Goal: Leave review/rating: Leave review/rating

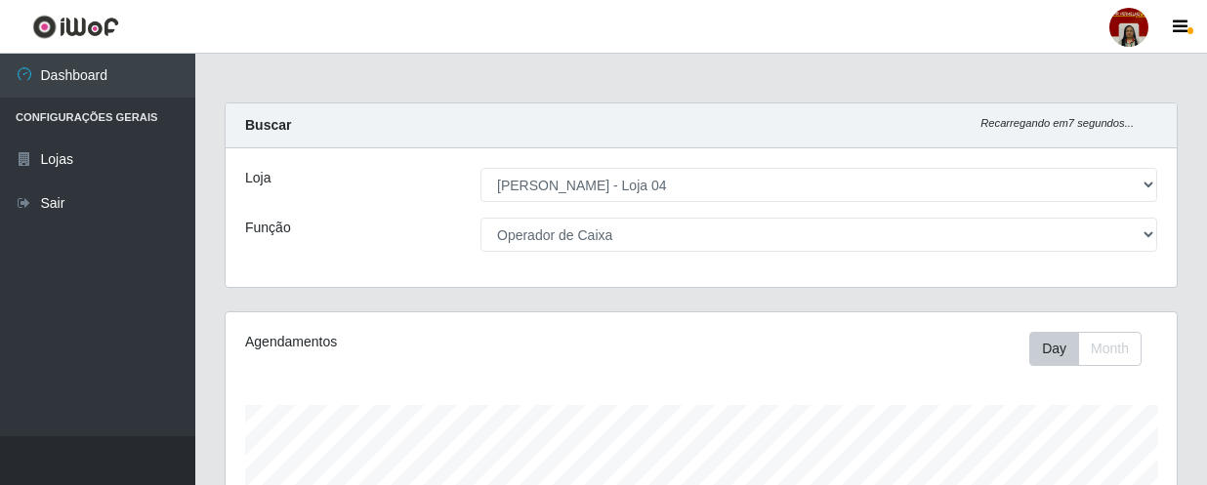
select select "251"
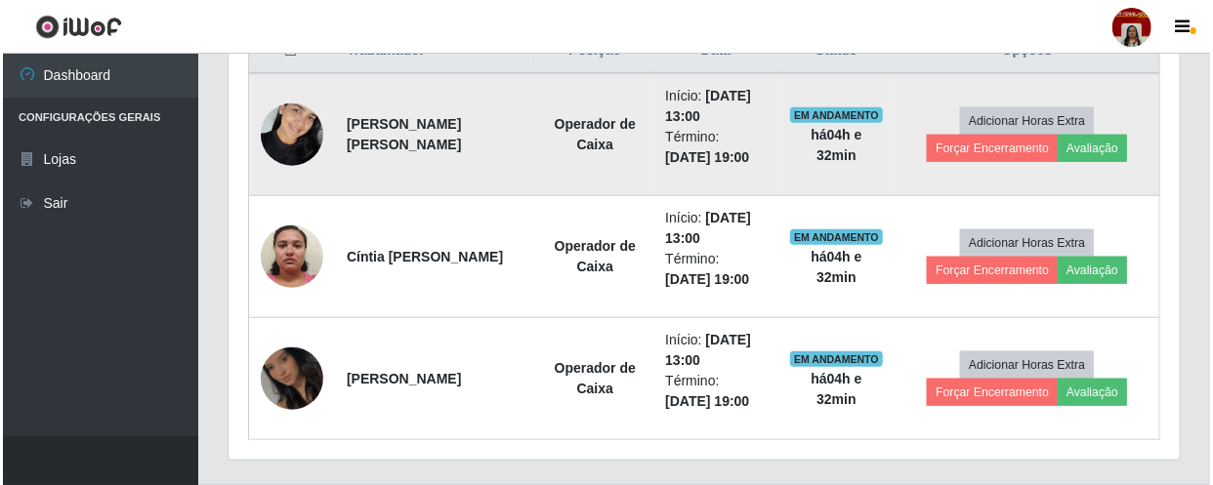
scroll to position [828, 0]
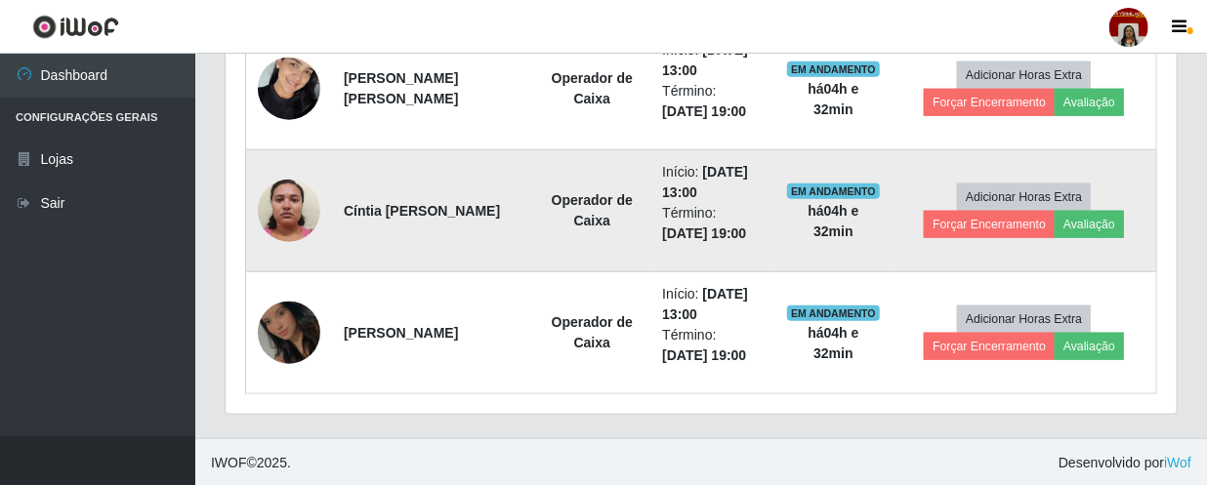
click at [262, 205] on img at bounding box center [289, 210] width 62 height 83
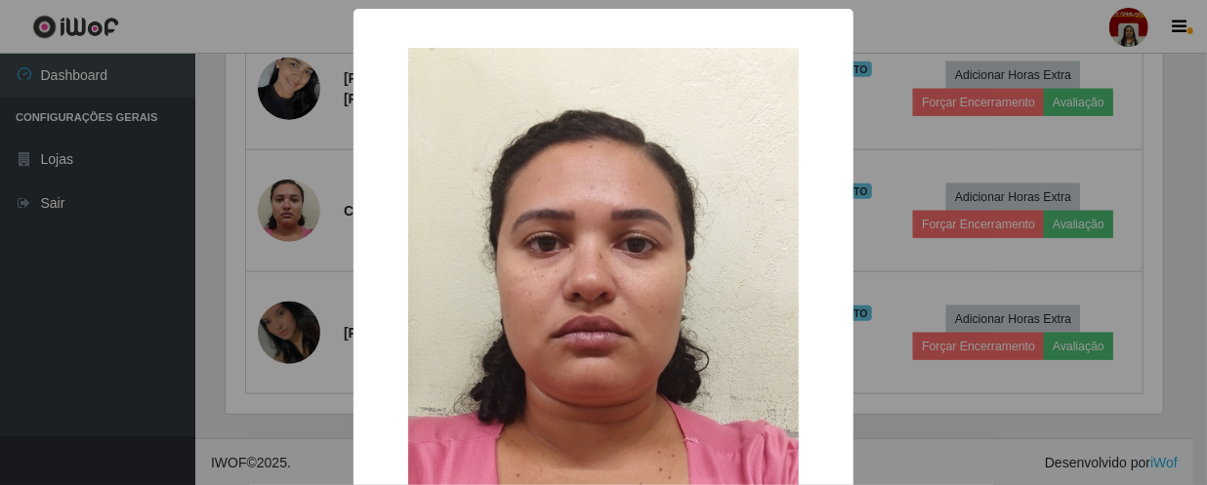
scroll to position [405, 942]
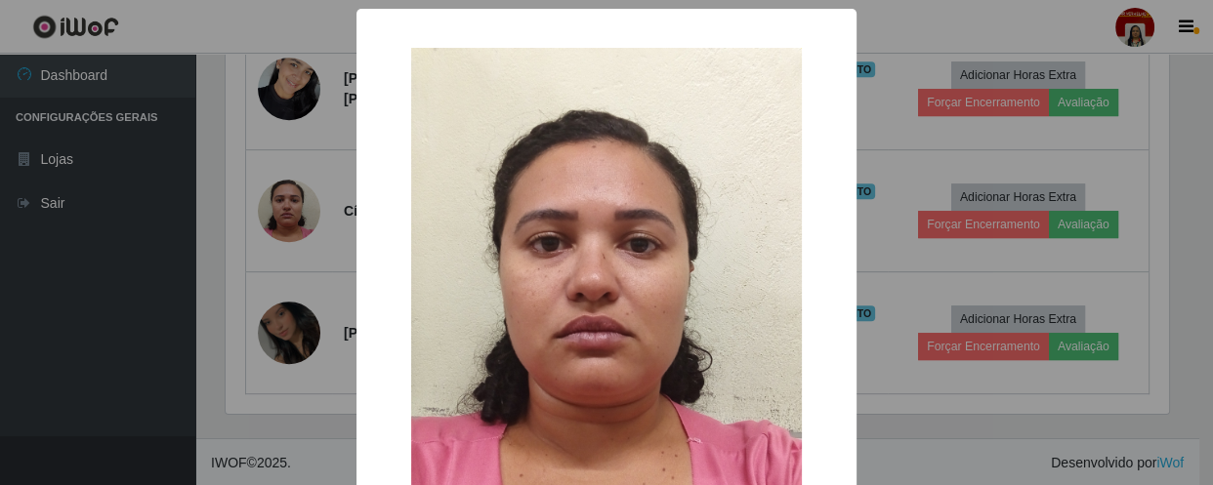
click at [157, 286] on div "× OK Cancel" at bounding box center [606, 242] width 1213 height 485
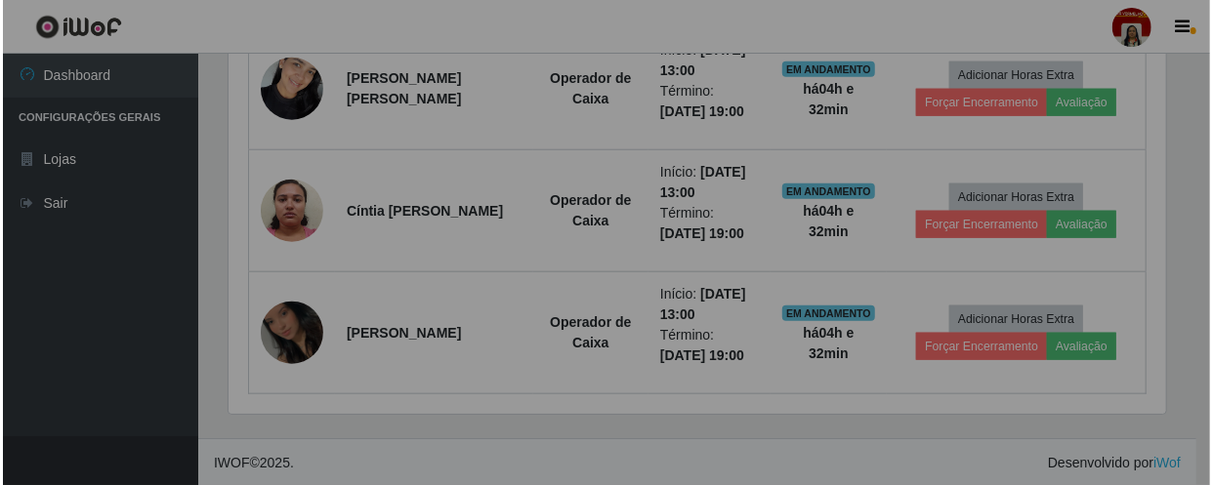
scroll to position [405, 951]
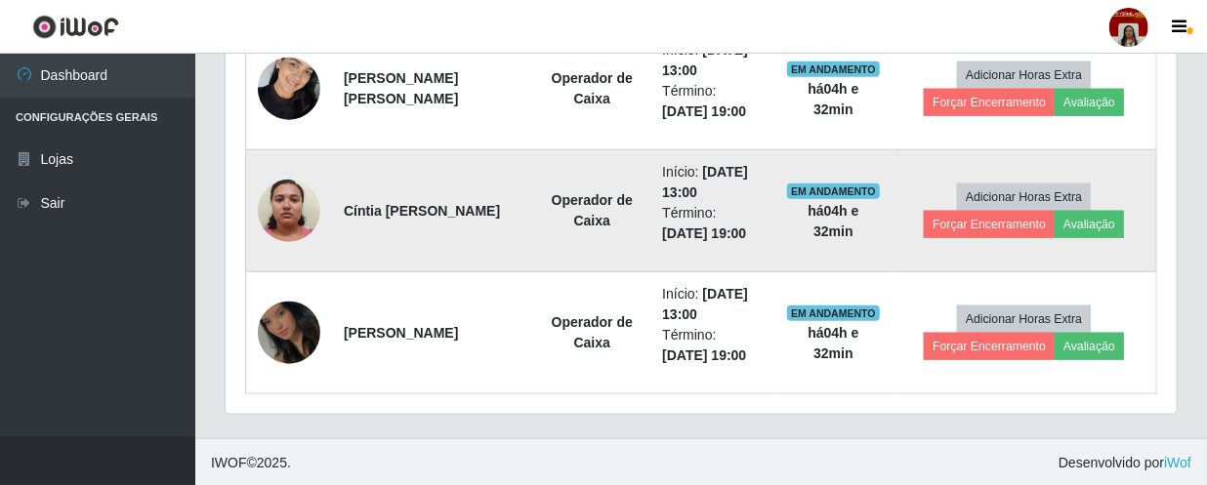
click at [265, 198] on img at bounding box center [289, 210] width 62 height 83
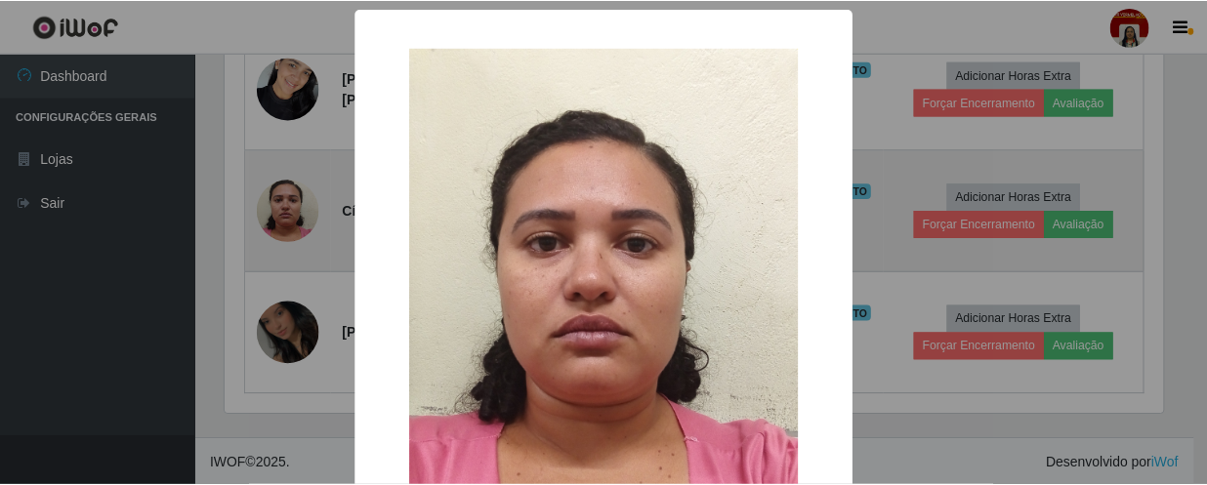
scroll to position [405, 942]
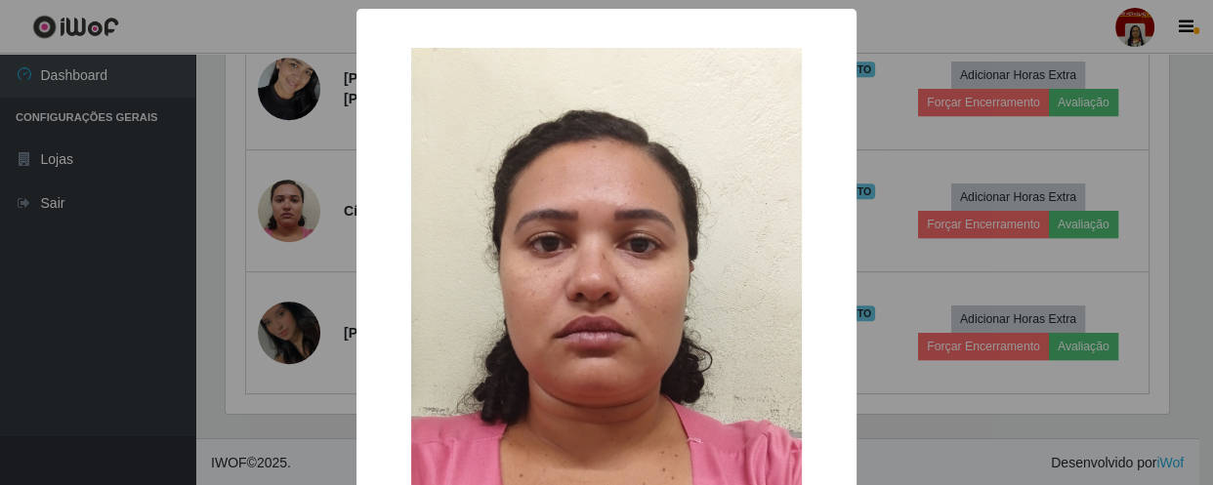
click at [187, 227] on div "× OK Cancel" at bounding box center [606, 242] width 1213 height 485
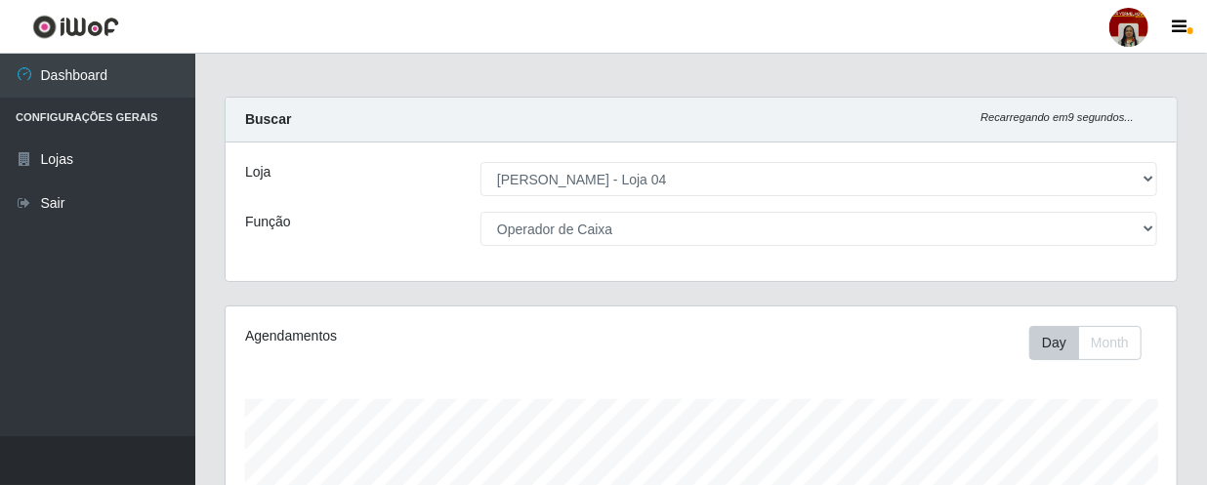
scroll to position [0, 0]
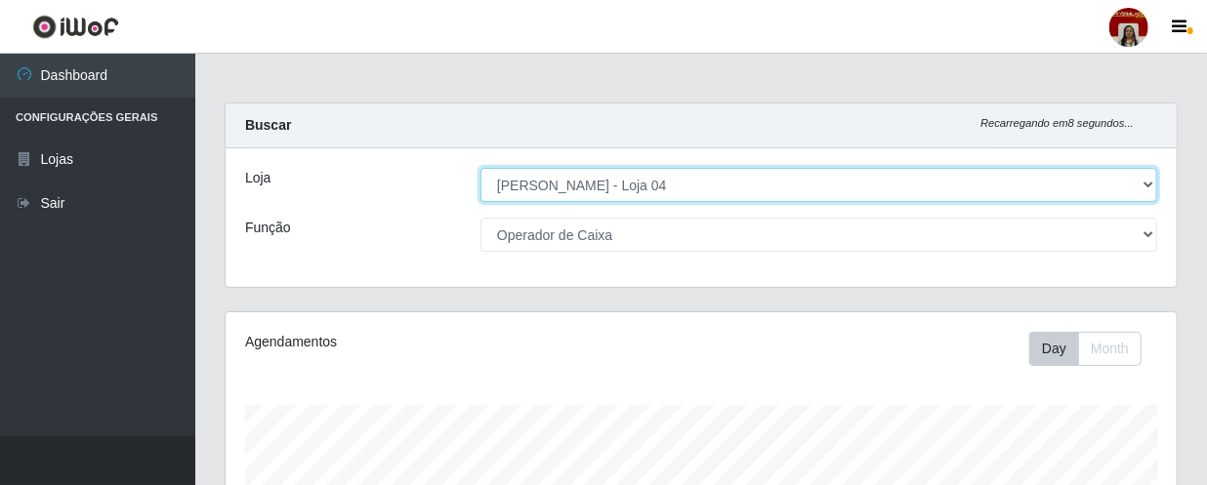
click at [646, 189] on select "[Selecione...] Mar Vermelho - Loja 04" at bounding box center [818, 185] width 677 height 34
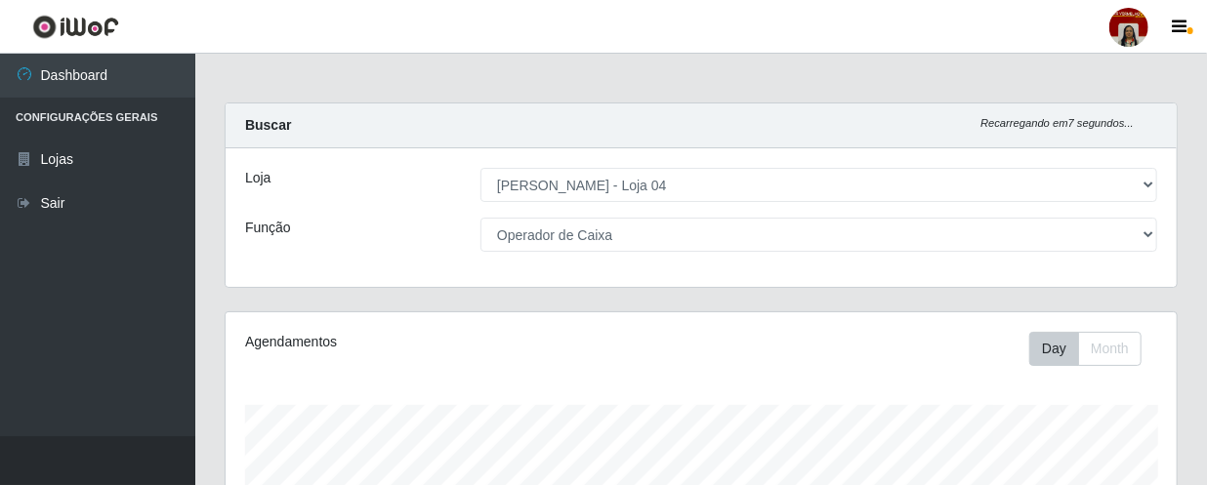
click at [367, 136] on div "Buscar Recarregando em 7 segundos..." at bounding box center [701, 125] width 951 height 45
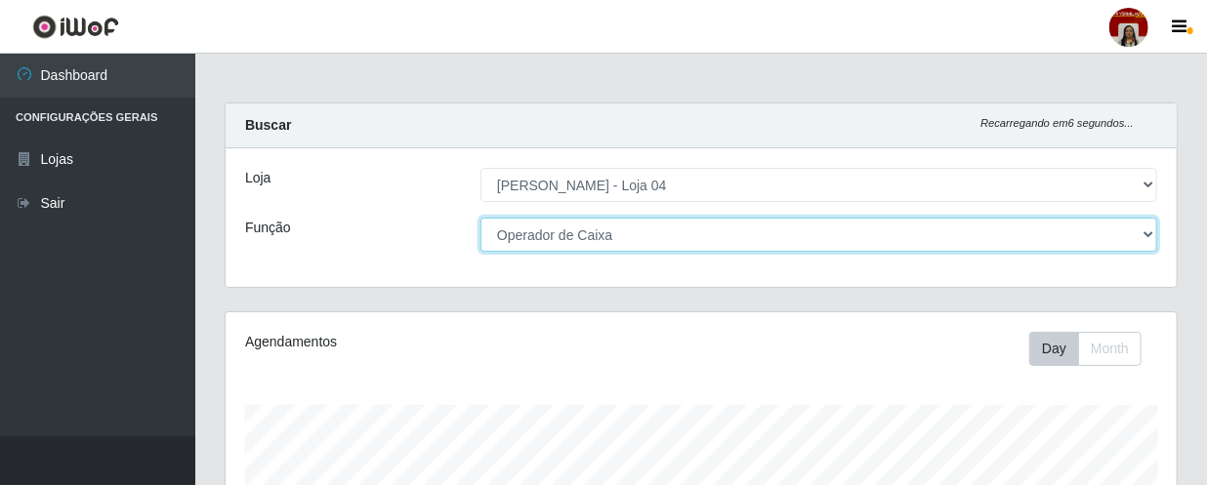
click at [992, 233] on select "[Selecione...] ASG ASG + ASG ++ Auxiliar de Depósito Auxiliar de Depósito + Aux…" at bounding box center [818, 235] width 677 height 34
select select "24"
click at [480, 218] on select "[Selecione...] ASG ASG + ASG ++ Auxiliar de Depósito Auxiliar de Depósito + Aux…" at bounding box center [818, 235] width 677 height 34
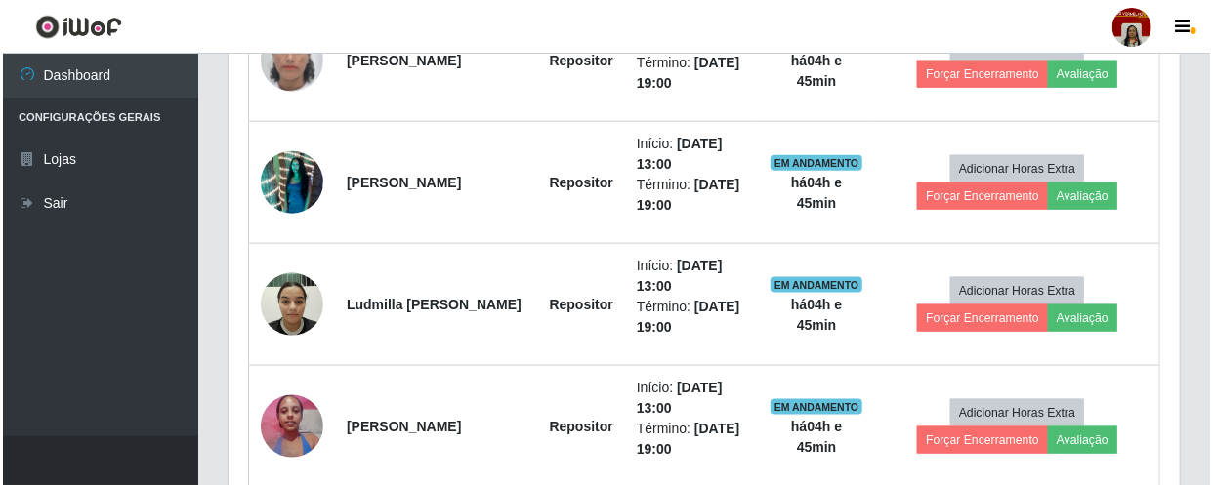
scroll to position [971, 0]
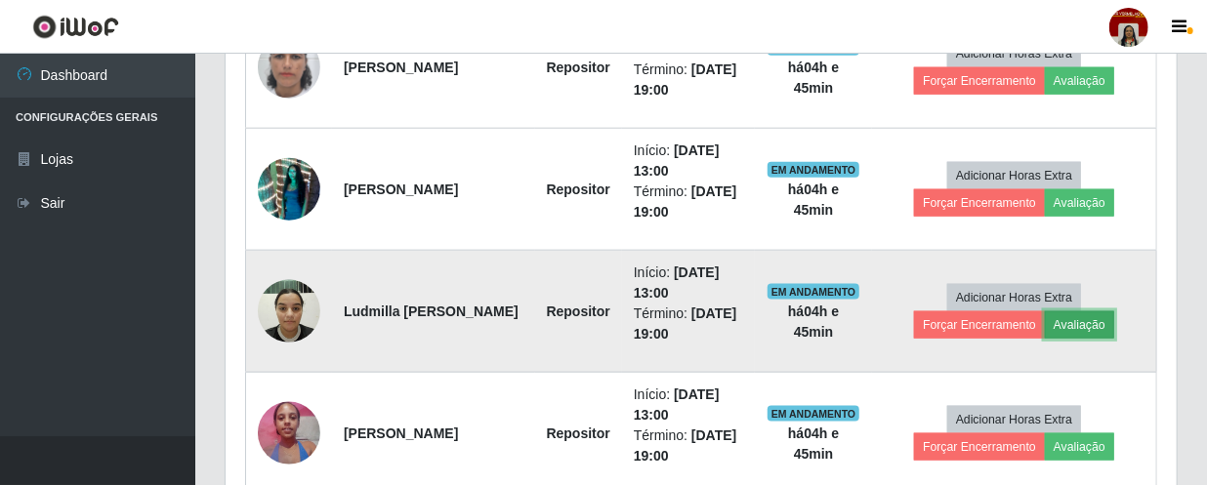
click at [1093, 320] on button "Avaliação" at bounding box center [1079, 324] width 69 height 27
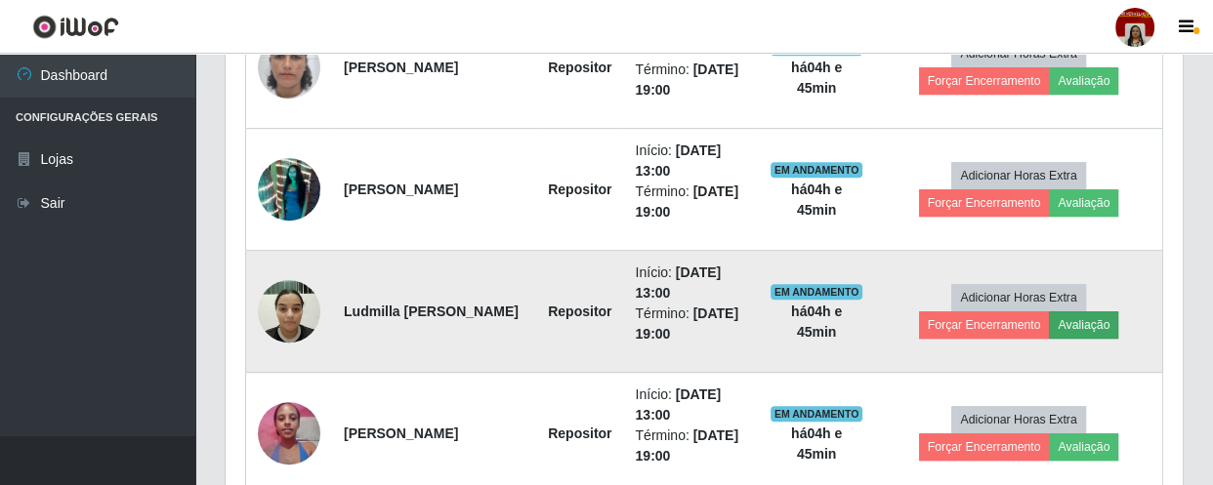
scroll to position [405, 942]
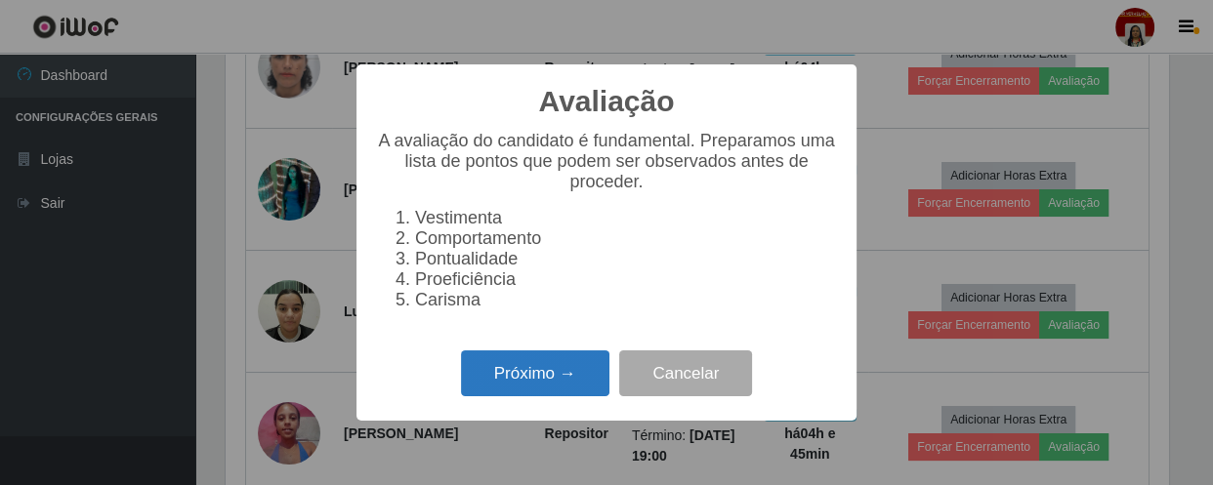
click at [564, 382] on button "Próximo →" at bounding box center [535, 374] width 148 height 46
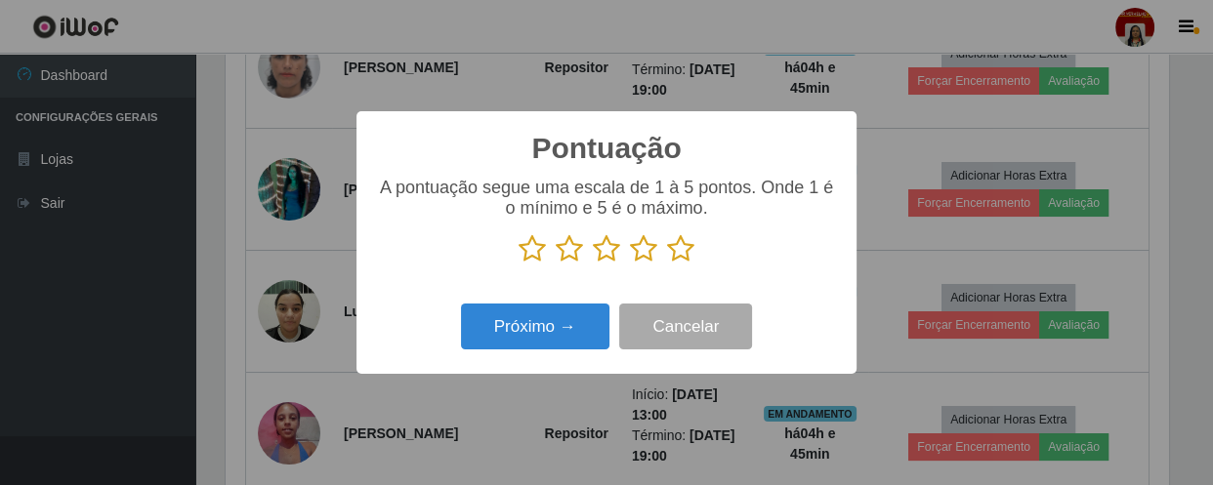
scroll to position [975945, 975406]
click at [674, 237] on icon at bounding box center [680, 248] width 27 height 29
click at [667, 264] on input "radio" at bounding box center [667, 264] width 0 height 0
click at [537, 353] on div "Próximo → Cancelar" at bounding box center [606, 327] width 461 height 56
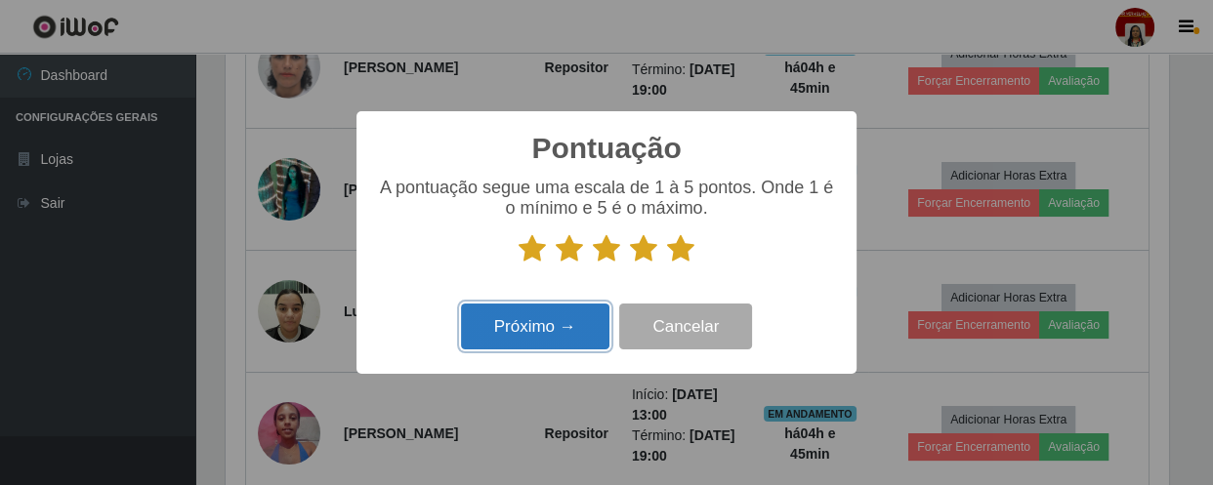
click at [537, 321] on button "Próximo →" at bounding box center [535, 327] width 148 height 46
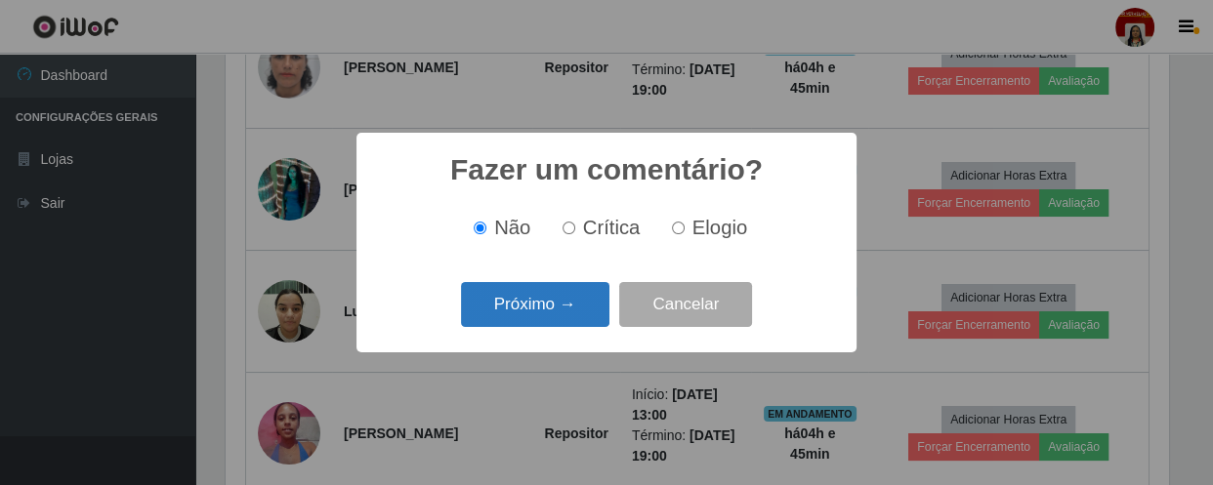
click at [557, 308] on button "Próximo →" at bounding box center [535, 305] width 148 height 46
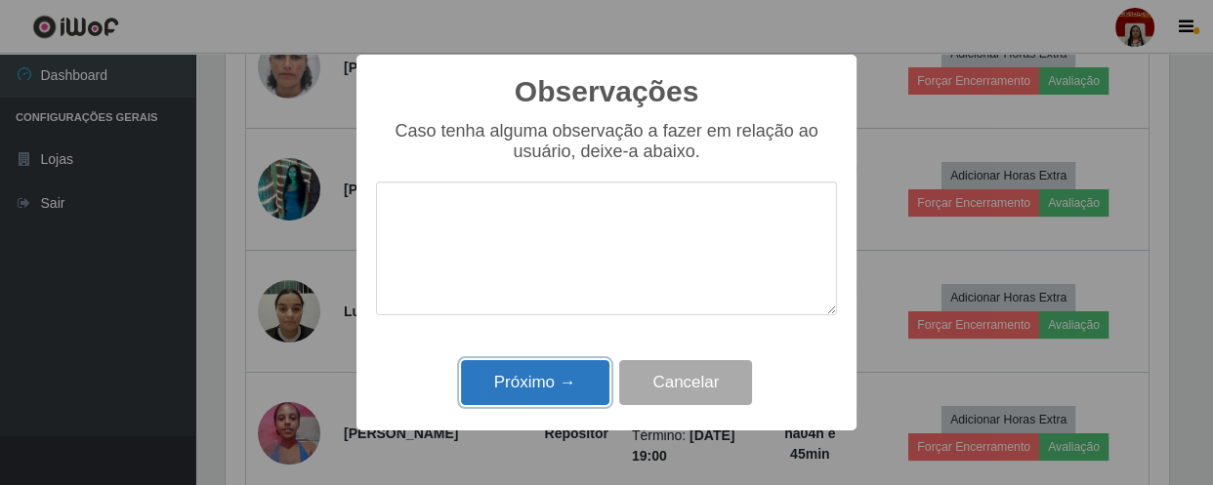
click at [536, 386] on button "Próximo →" at bounding box center [535, 383] width 148 height 46
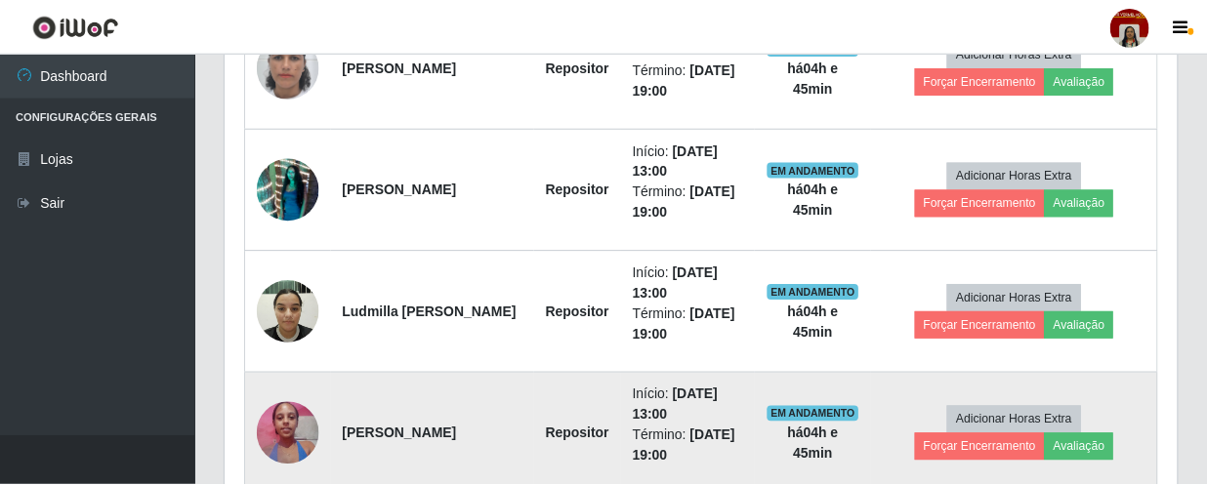
scroll to position [405, 951]
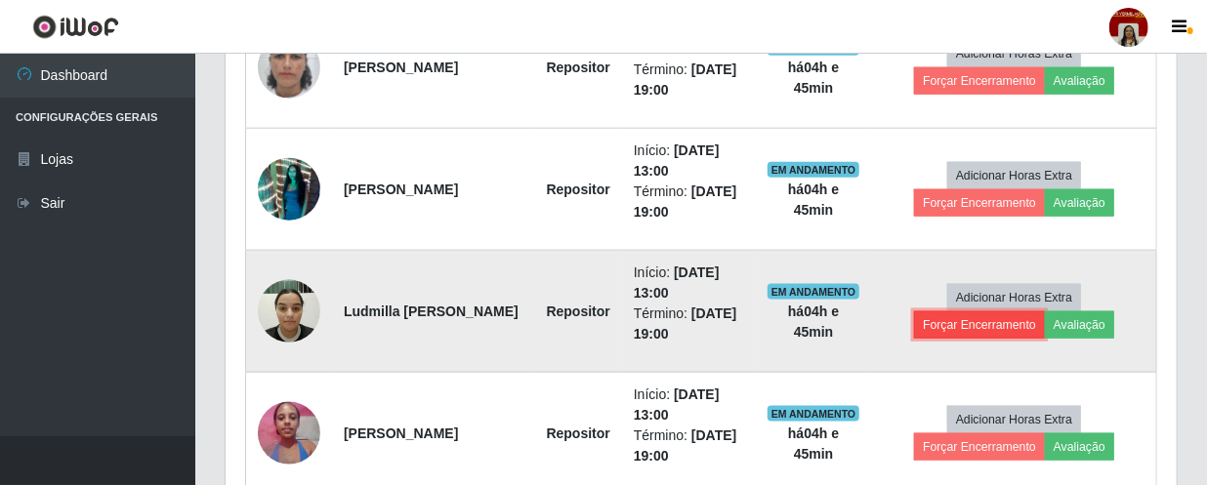
click at [972, 333] on button "Forçar Encerramento" at bounding box center [979, 324] width 131 height 27
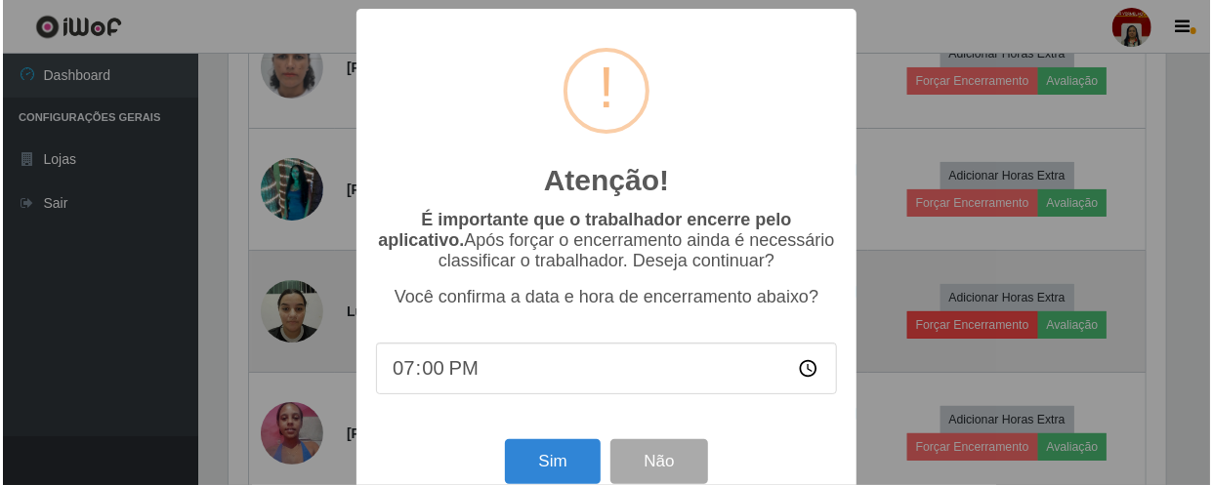
scroll to position [405, 942]
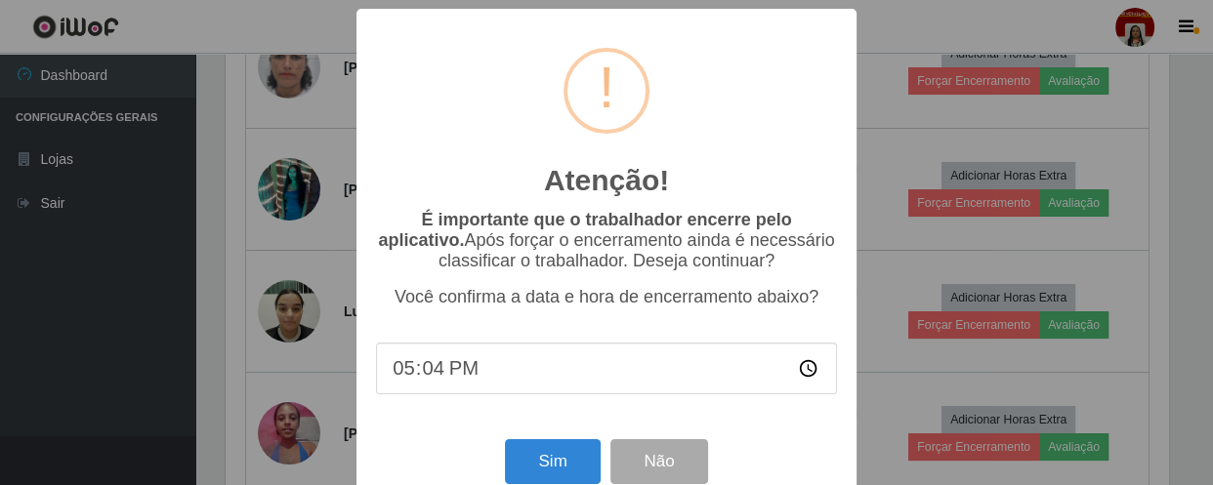
type input "17:46"
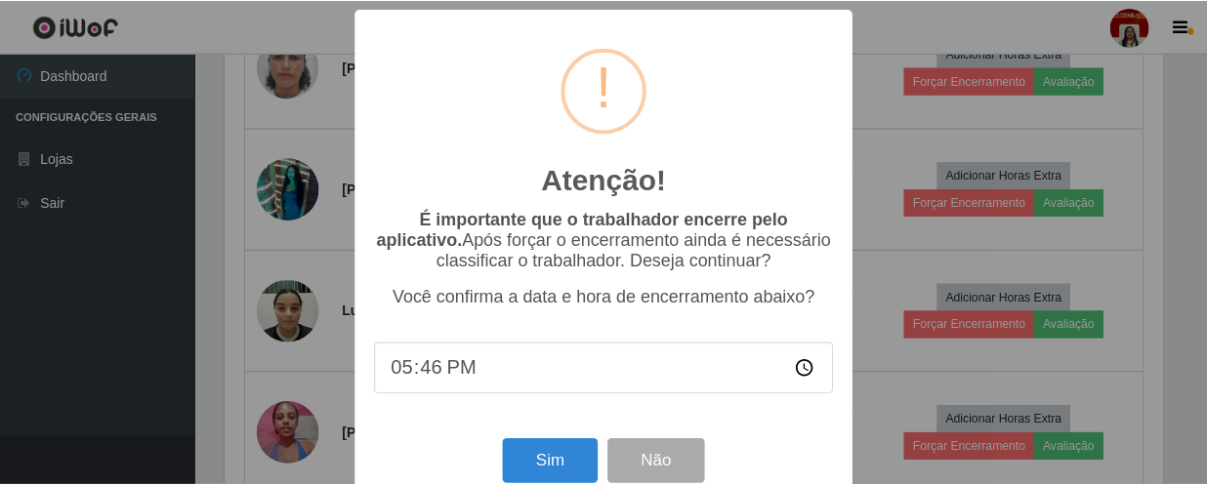
scroll to position [41, 0]
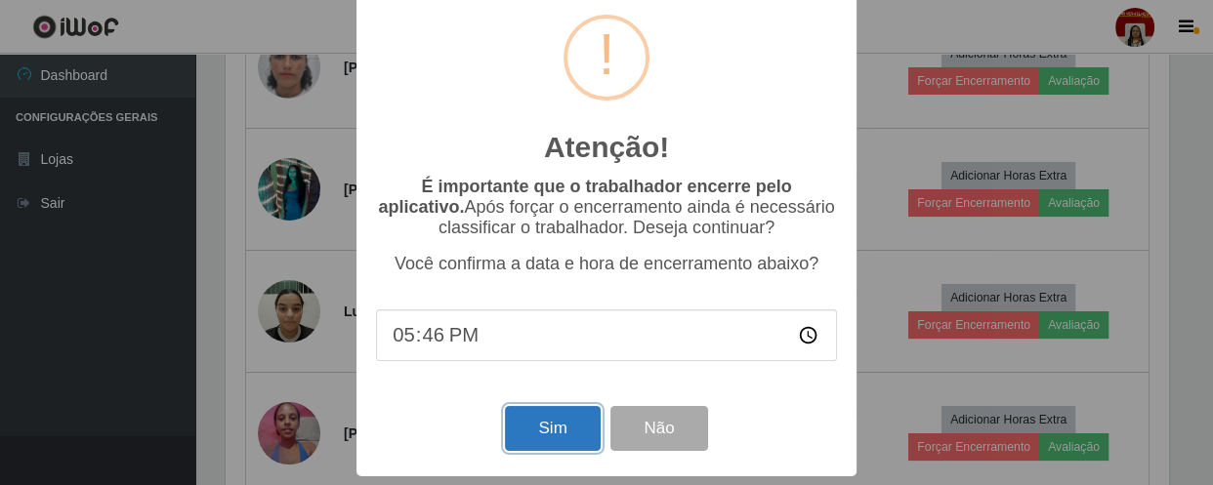
click at [567, 428] on button "Sim" at bounding box center [552, 429] width 95 height 46
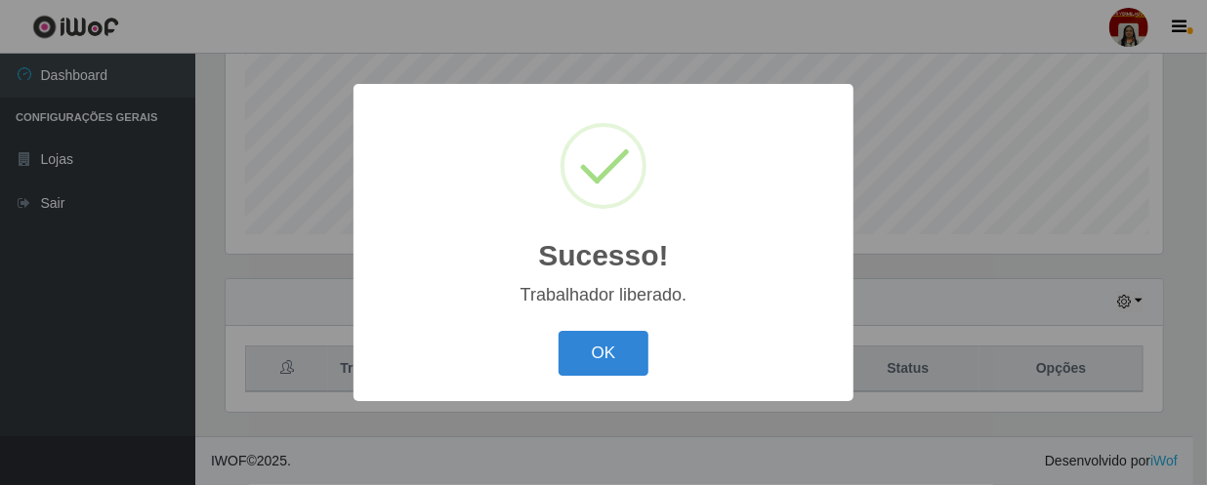
scroll to position [405, 942]
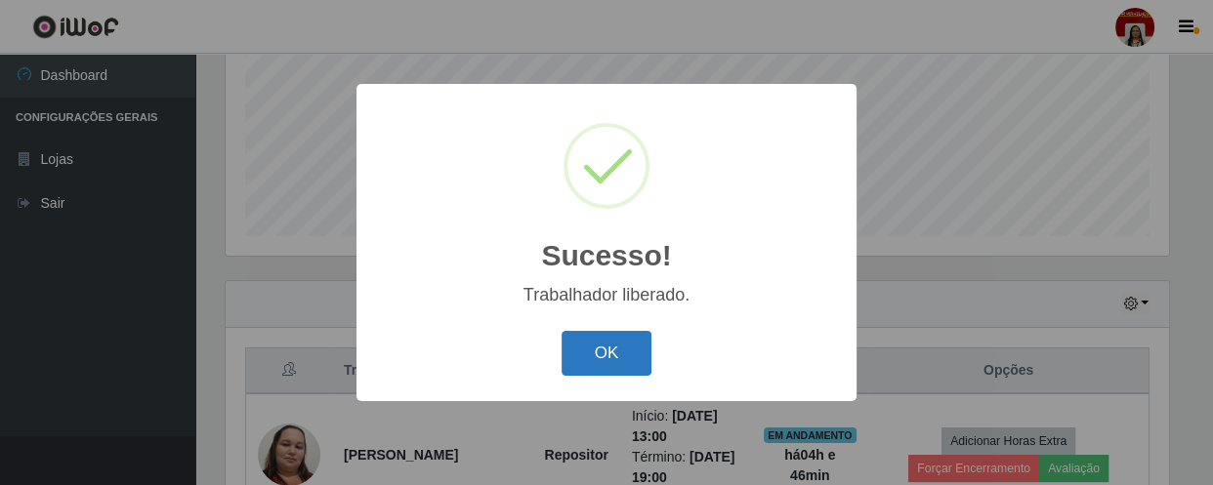
click at [615, 363] on button "OK" at bounding box center [606, 354] width 91 height 46
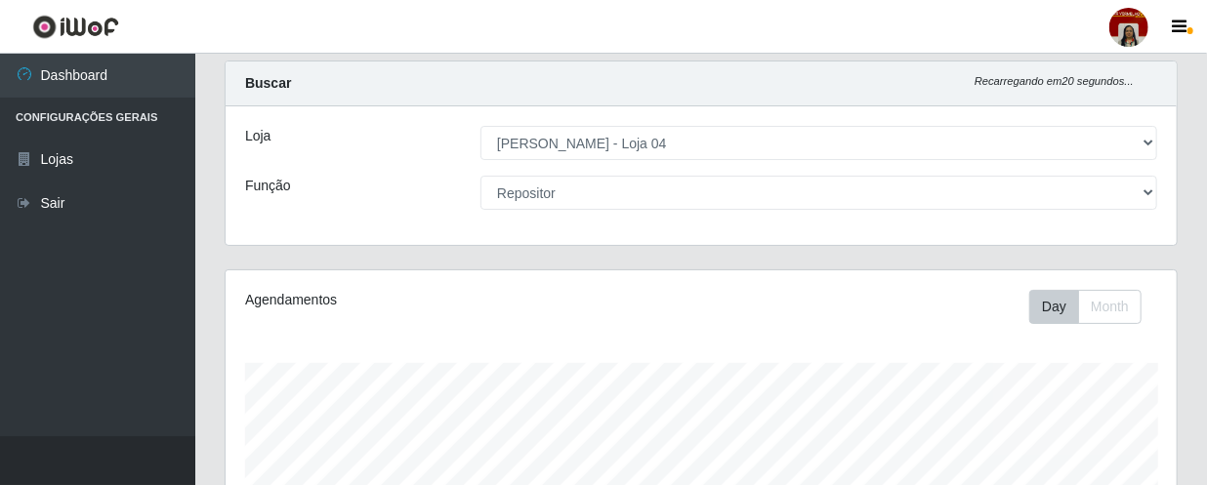
scroll to position [0, 0]
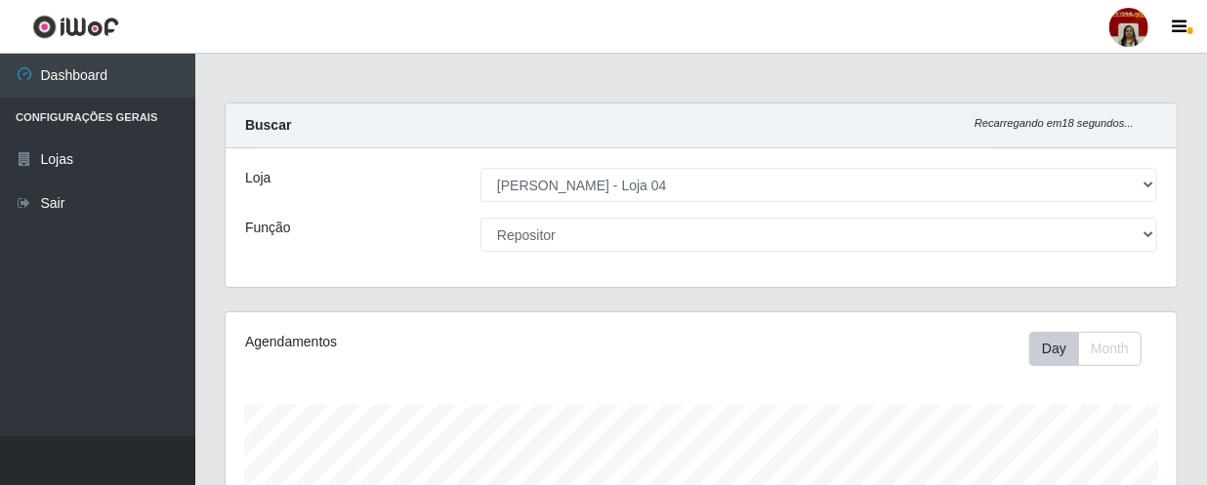
drag, startPoint x: 623, startPoint y: 216, endPoint x: 634, endPoint y: 224, distance: 13.3
click at [634, 224] on div "Loja [Selecione...] Mar Vermelho - Loja 04 Função [Selecione...] ASG ASG + ASG …" at bounding box center [701, 217] width 951 height 139
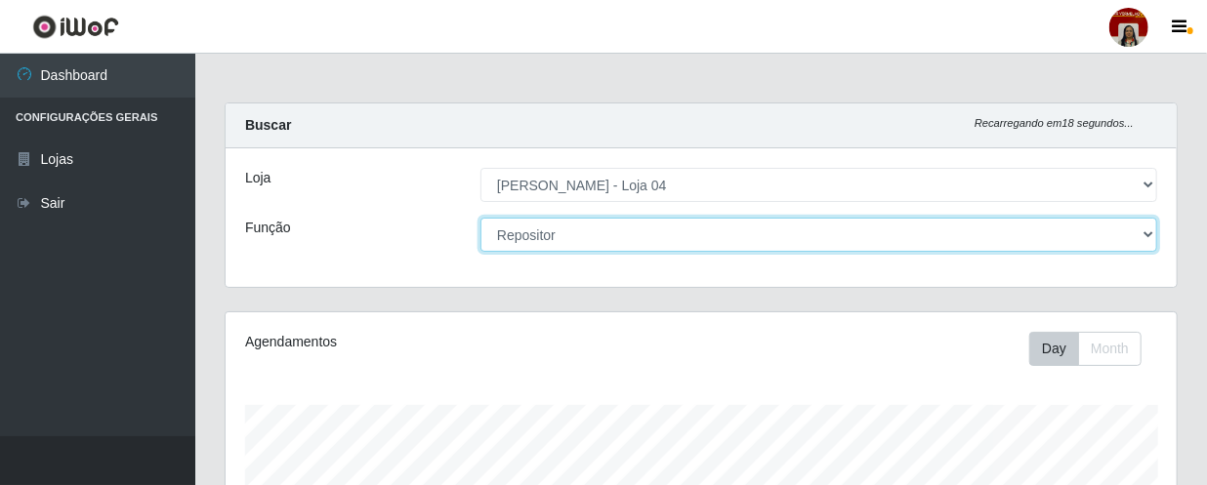
drag, startPoint x: 634, startPoint y: 224, endPoint x: 632, endPoint y: 207, distance: 16.7
click at [632, 207] on div "Loja [Selecione...] Mar Vermelho - Loja 04 Função [Selecione...] ASG ASG + ASG …" at bounding box center [701, 217] width 951 height 139
select select "22"
click at [480, 218] on select "[Selecione...] ASG ASG + ASG ++ Auxiliar de Depósito Auxiliar de Depósito + Aux…" at bounding box center [818, 235] width 677 height 34
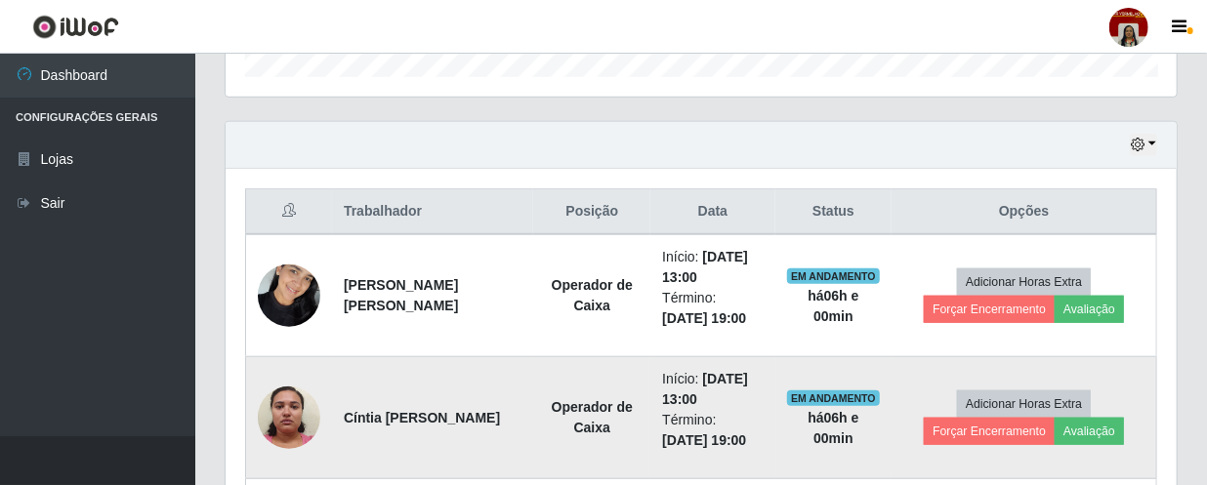
scroll to position [728, 0]
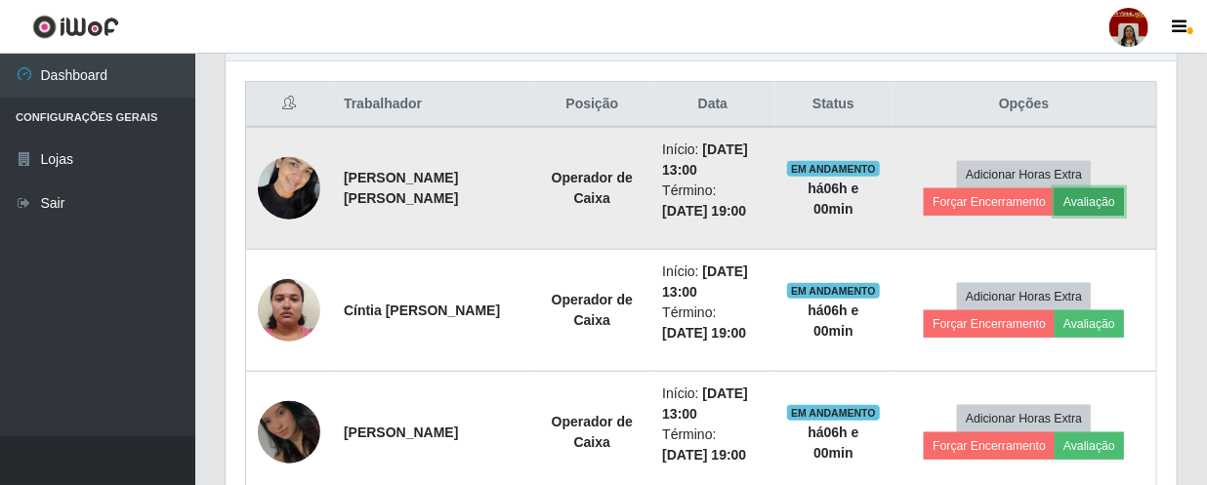
click at [1097, 194] on button "Avaliação" at bounding box center [1088, 201] width 69 height 27
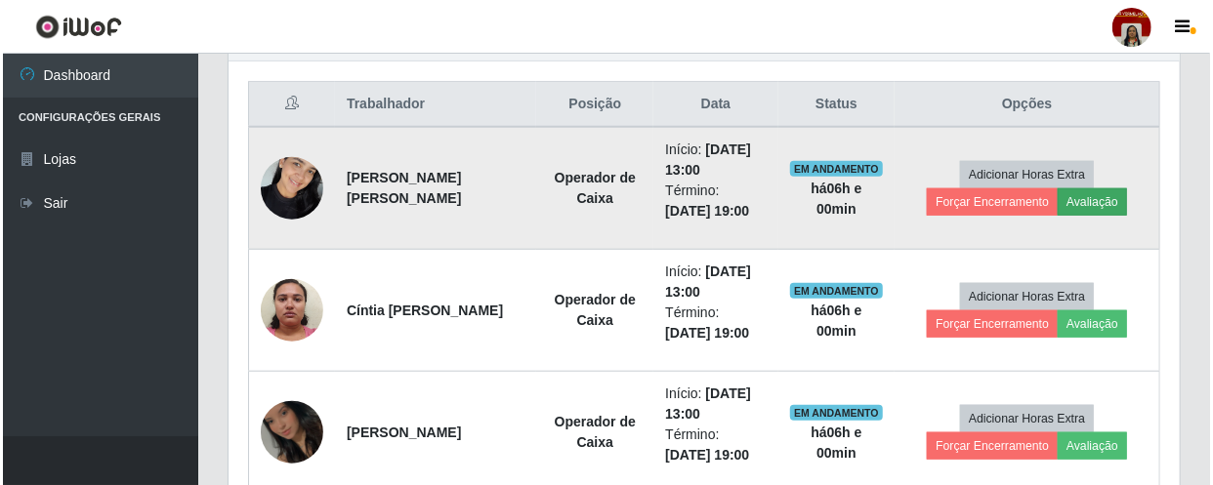
scroll to position [405, 942]
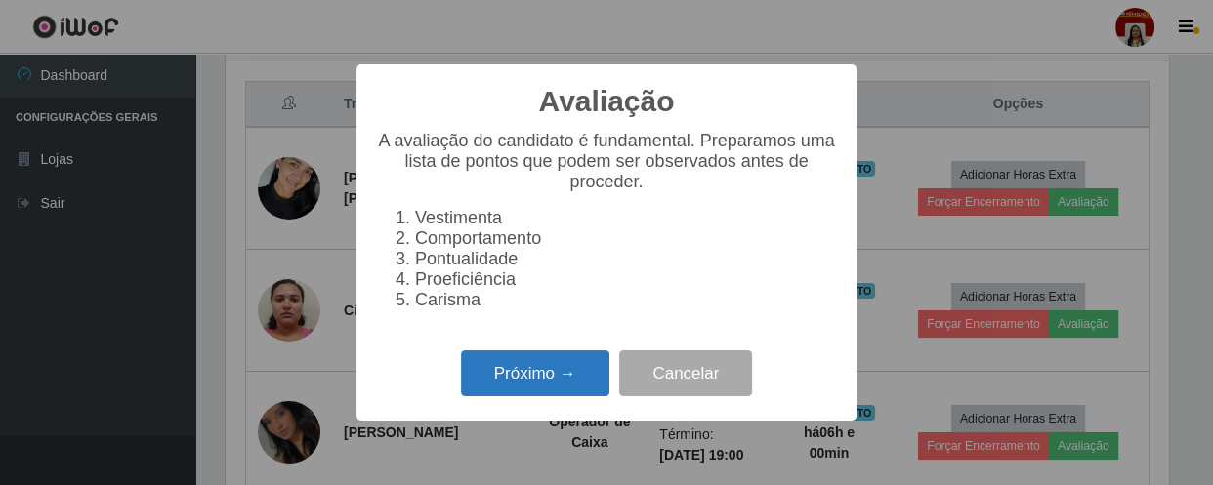
click at [597, 361] on button "Próximo →" at bounding box center [535, 374] width 148 height 46
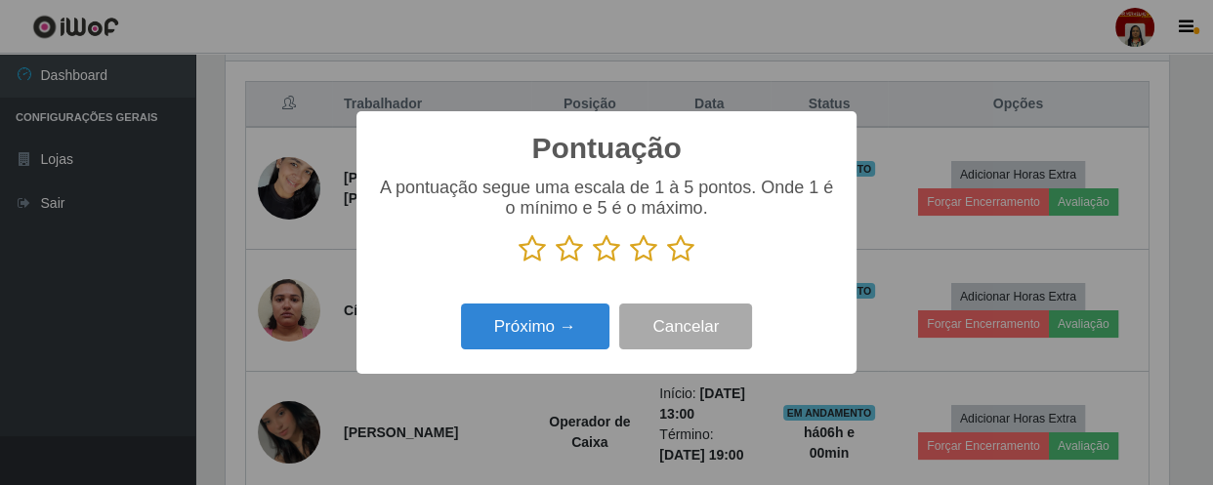
scroll to position [975945, 975406]
click at [680, 249] on icon at bounding box center [680, 248] width 27 height 29
click at [667, 264] on input "radio" at bounding box center [667, 264] width 0 height 0
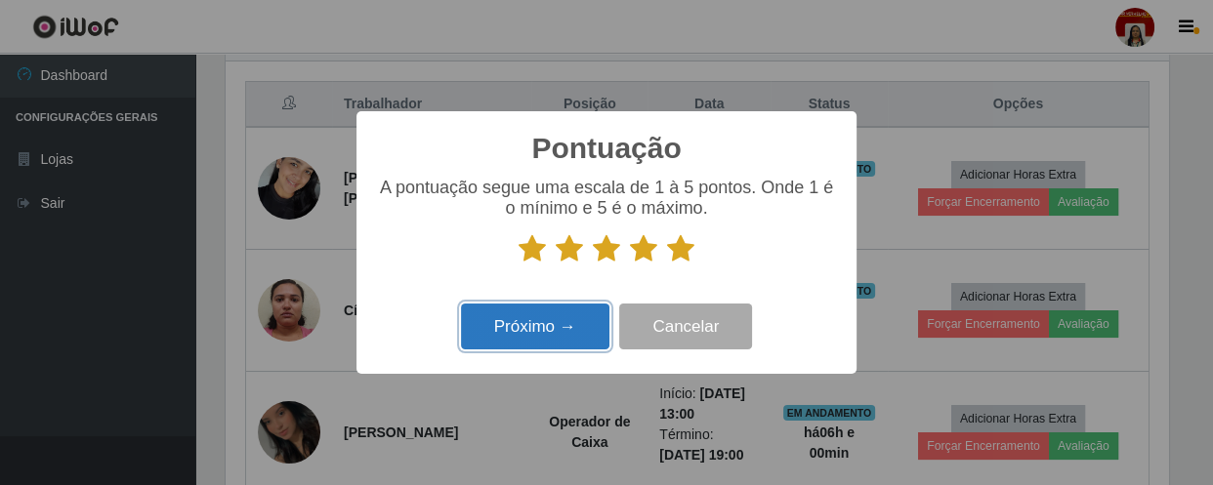
click at [556, 330] on button "Próximo →" at bounding box center [535, 327] width 148 height 46
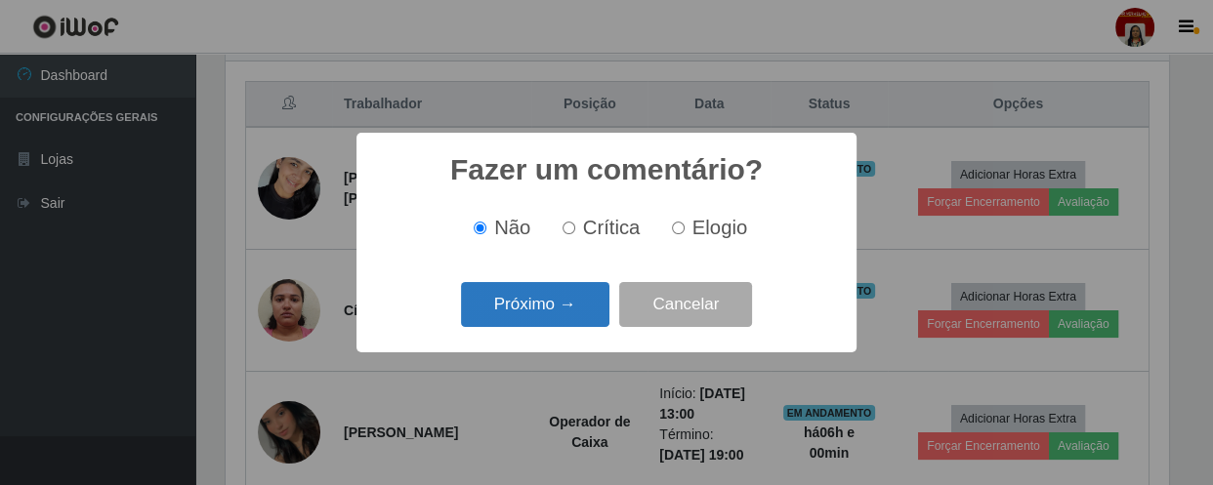
click at [574, 313] on button "Próximo →" at bounding box center [535, 305] width 148 height 46
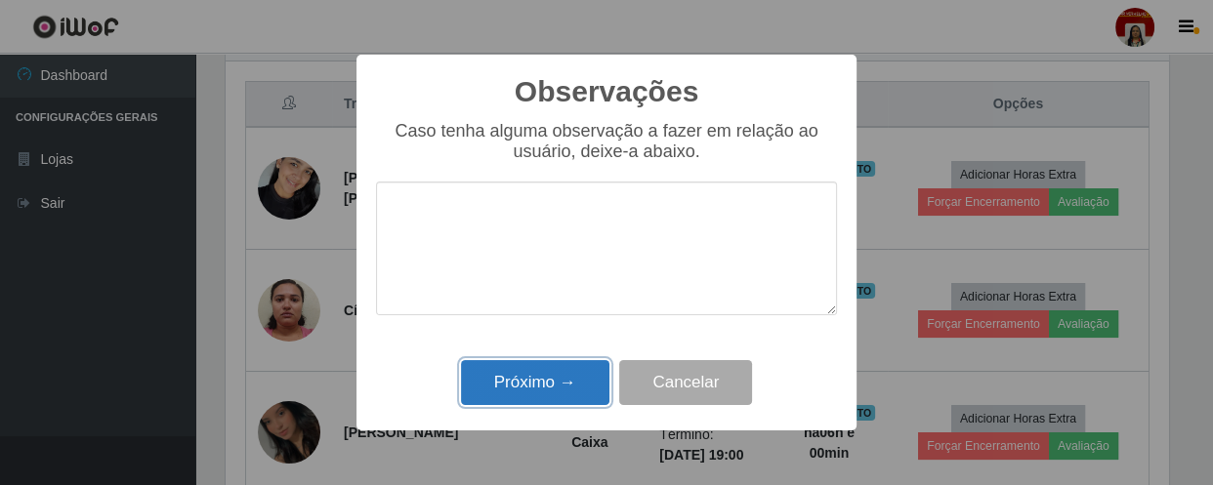
click at [578, 392] on button "Próximo →" at bounding box center [535, 383] width 148 height 46
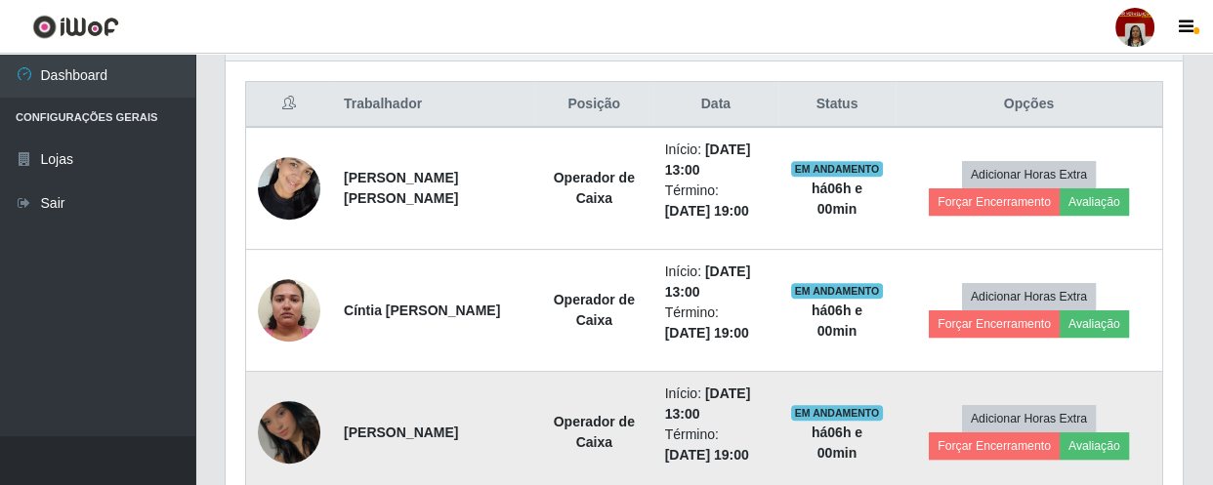
scroll to position [405, 951]
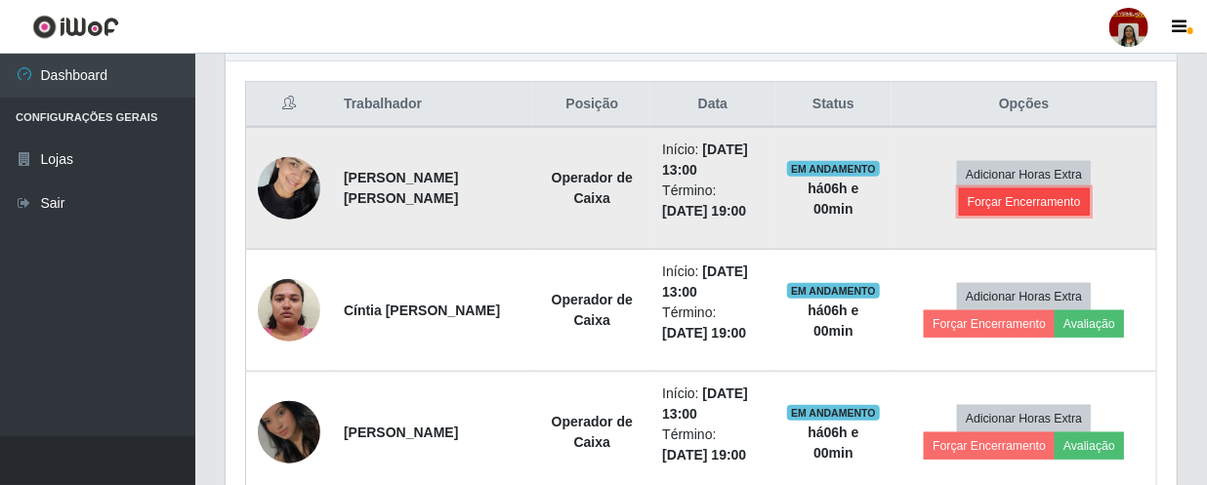
click at [1001, 195] on button "Forçar Encerramento" at bounding box center [1024, 201] width 131 height 27
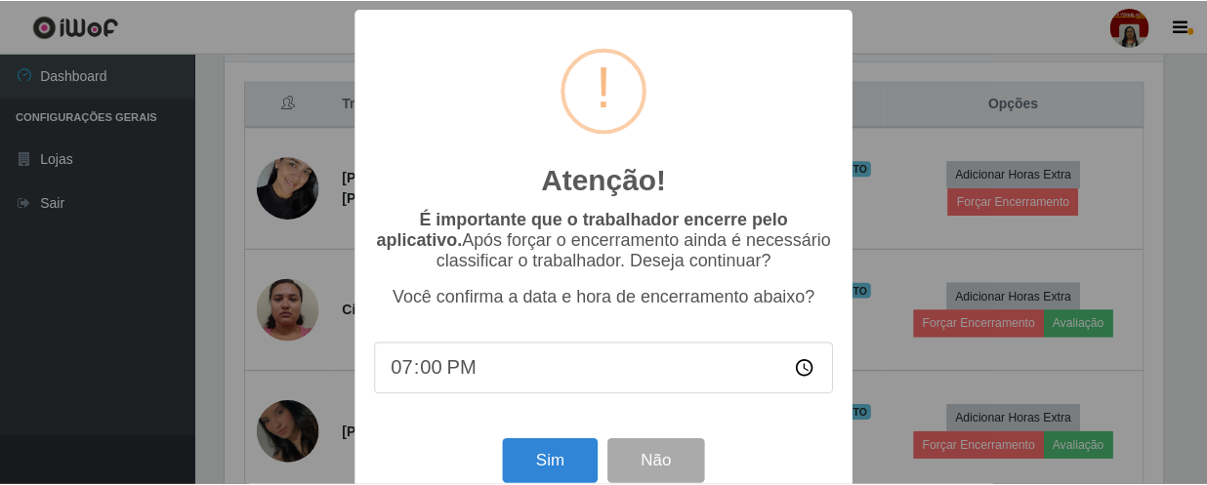
scroll to position [405, 942]
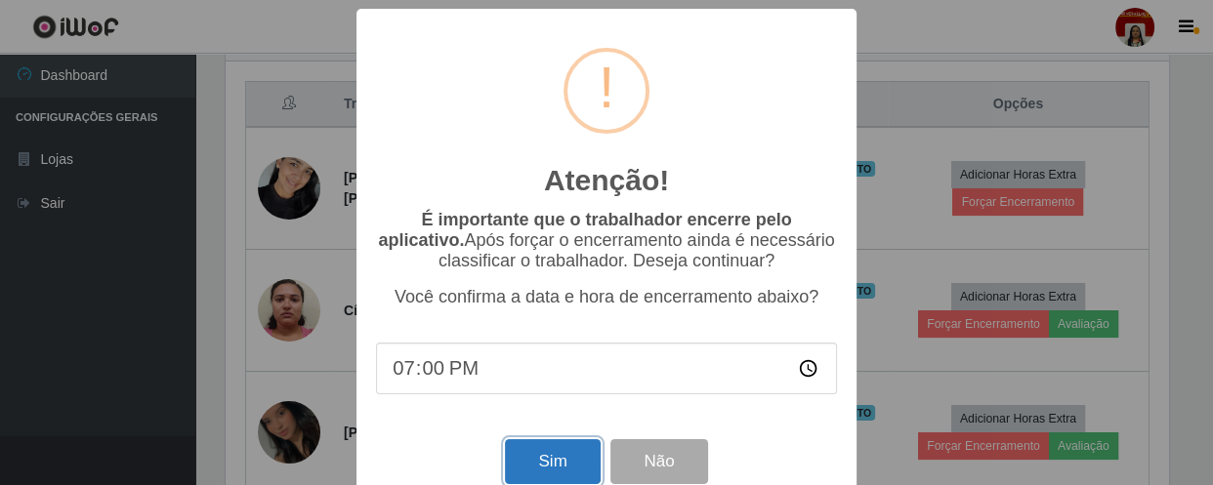
click at [547, 469] on button "Sim" at bounding box center [552, 462] width 95 height 46
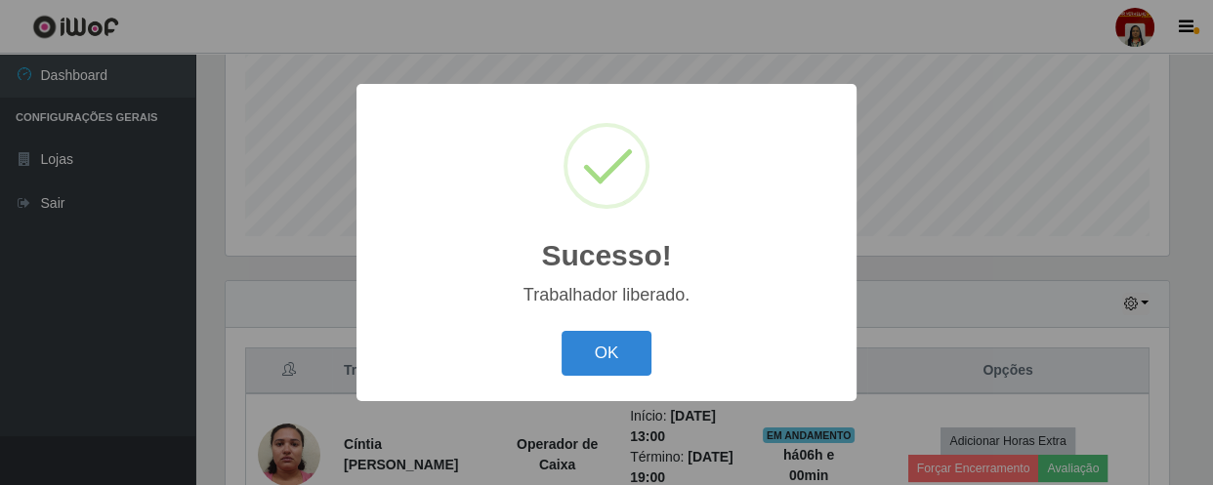
drag, startPoint x: 627, startPoint y: 362, endPoint x: 742, endPoint y: 370, distance: 115.5
click at [627, 361] on button "OK" at bounding box center [606, 354] width 91 height 46
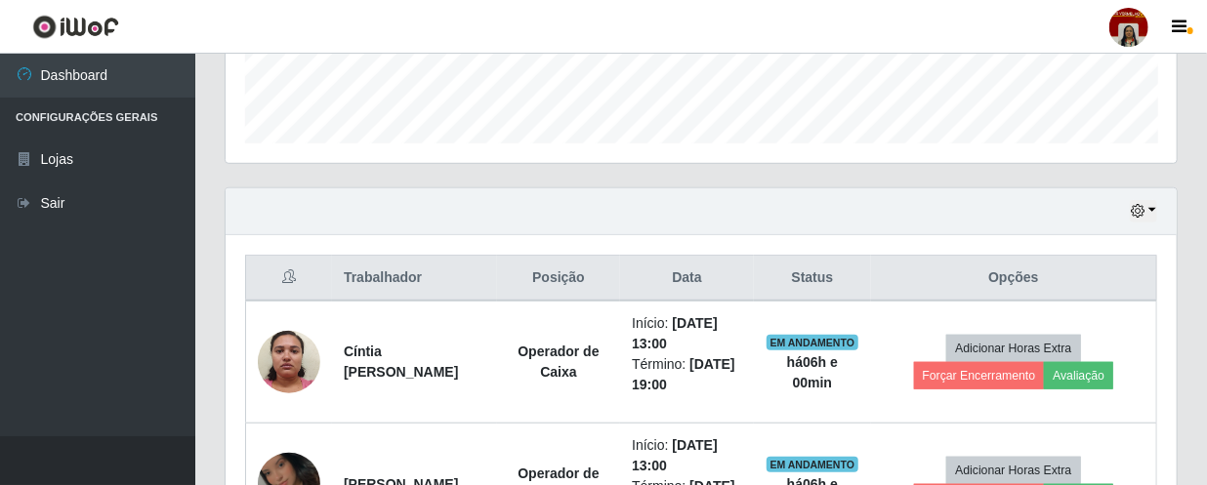
scroll to position [705, 0]
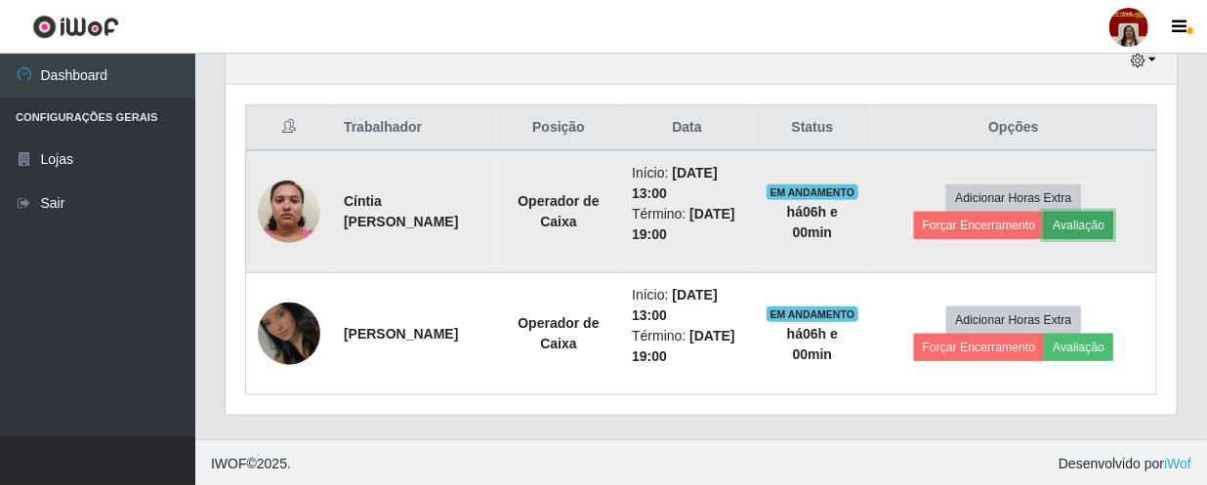
click at [1104, 217] on button "Avaliação" at bounding box center [1078, 225] width 69 height 27
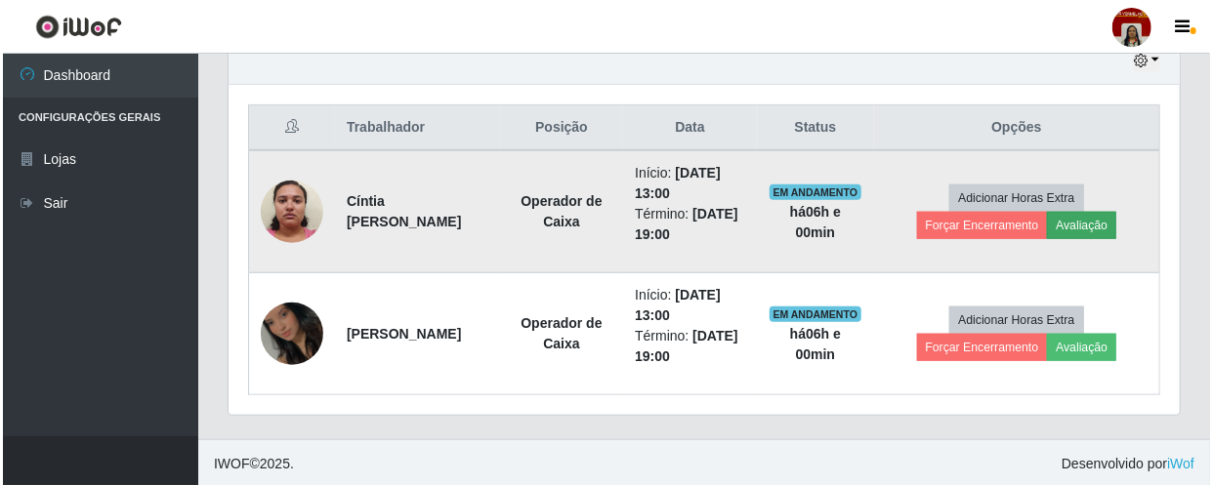
scroll to position [405, 942]
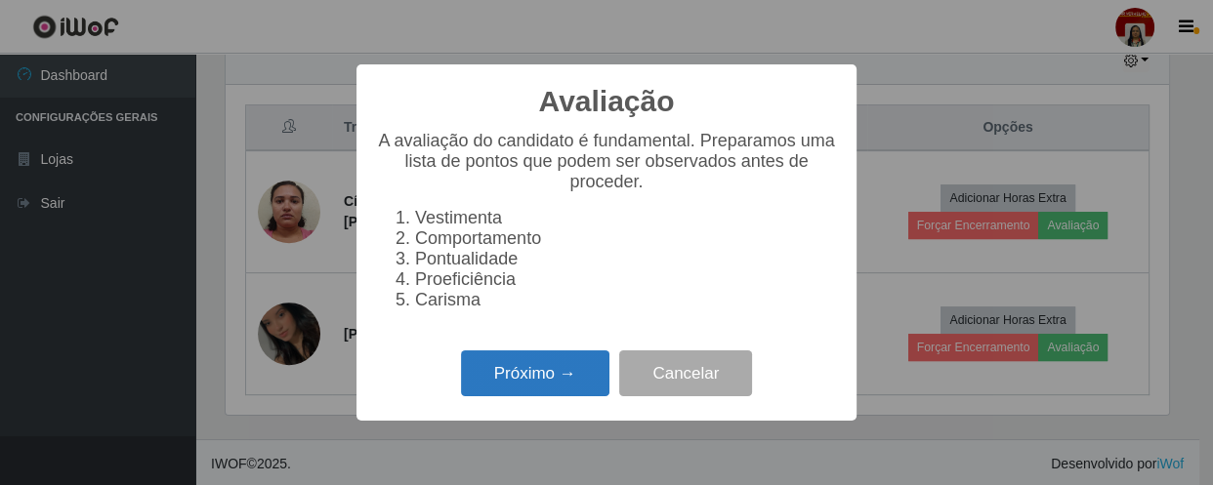
click at [507, 364] on button "Próximo →" at bounding box center [535, 374] width 148 height 46
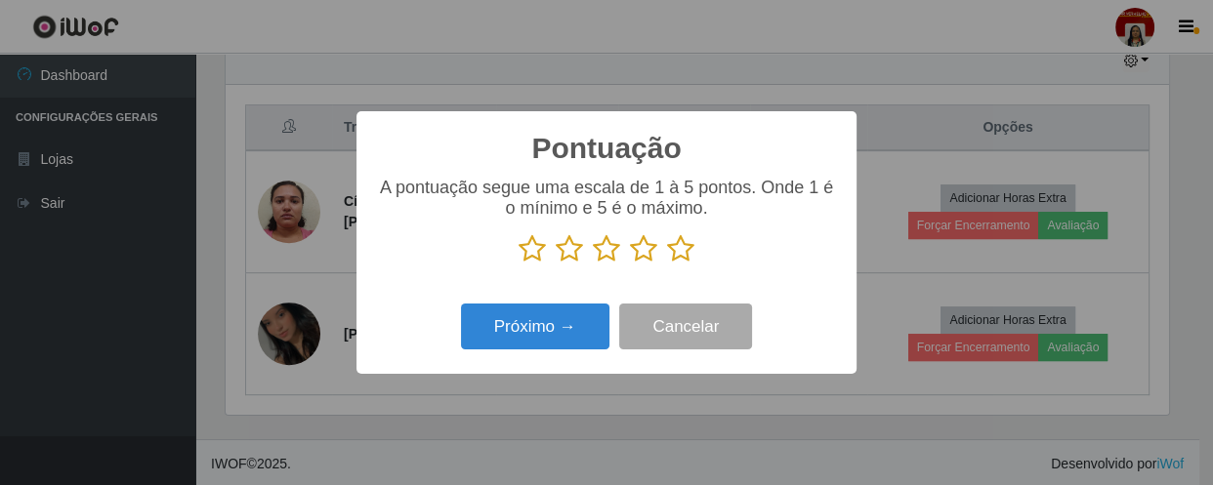
click at [683, 242] on icon at bounding box center [680, 248] width 27 height 29
click at [667, 264] on input "radio" at bounding box center [667, 264] width 0 height 0
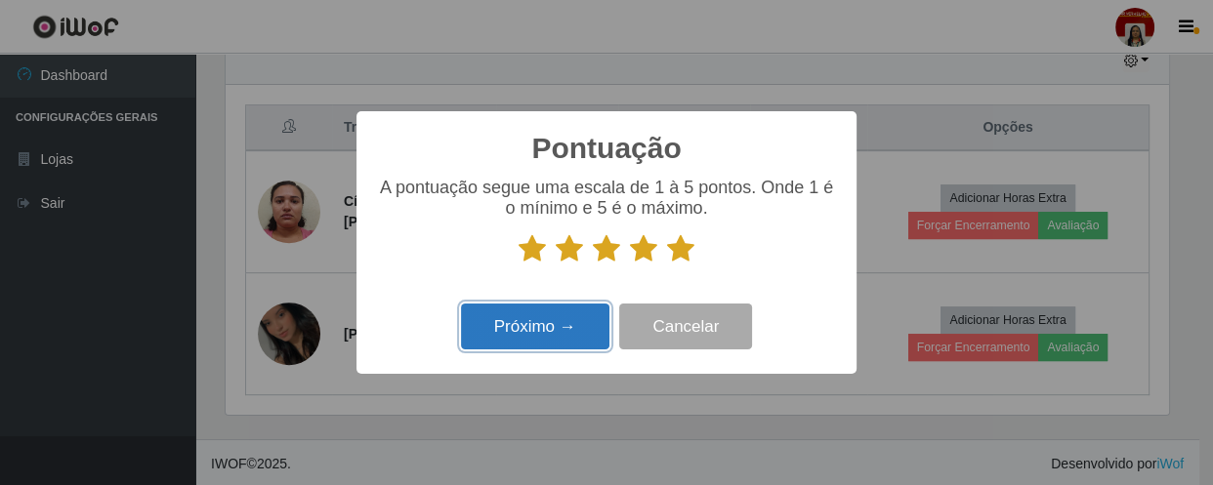
click at [560, 312] on button "Próximo →" at bounding box center [535, 327] width 148 height 46
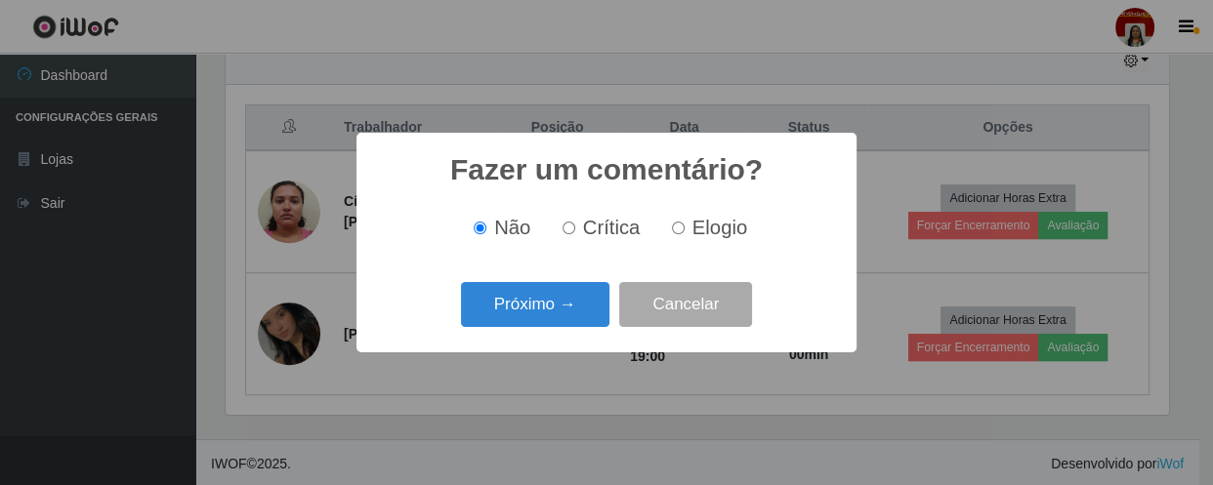
click at [567, 314] on button "Próximo →" at bounding box center [535, 305] width 148 height 46
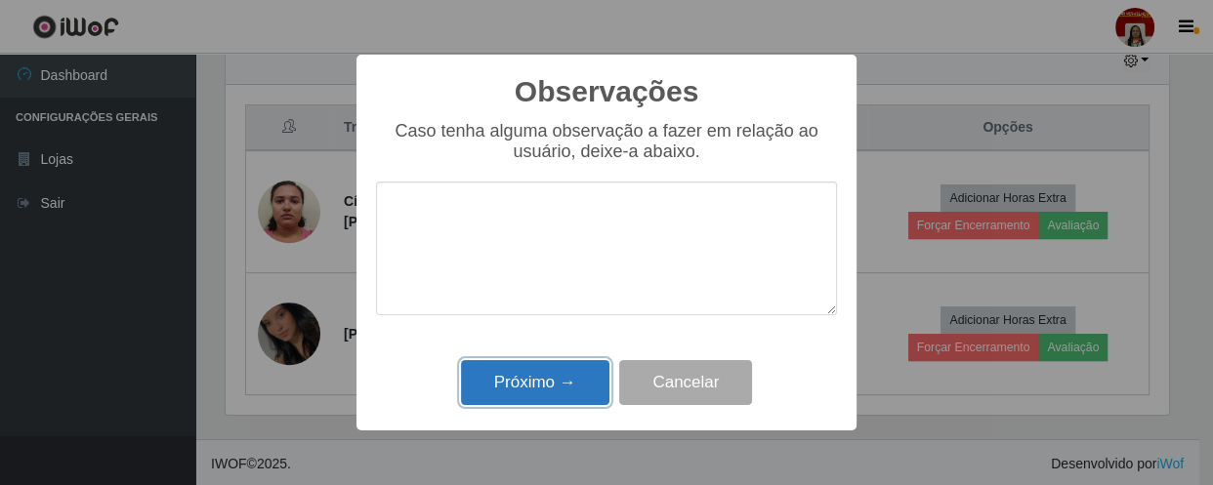
click at [584, 379] on button "Próximo →" at bounding box center [535, 383] width 148 height 46
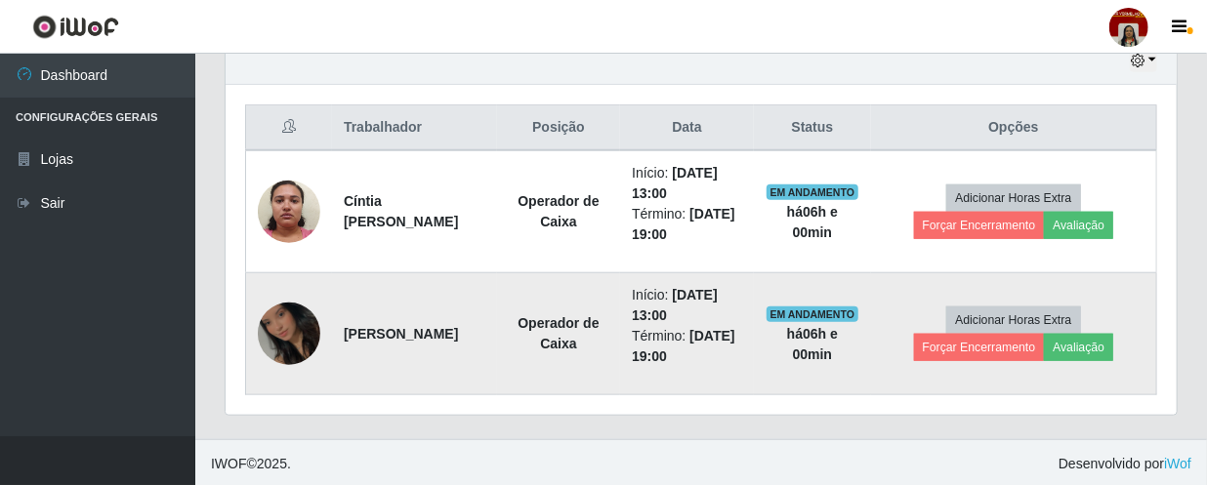
scroll to position [405, 951]
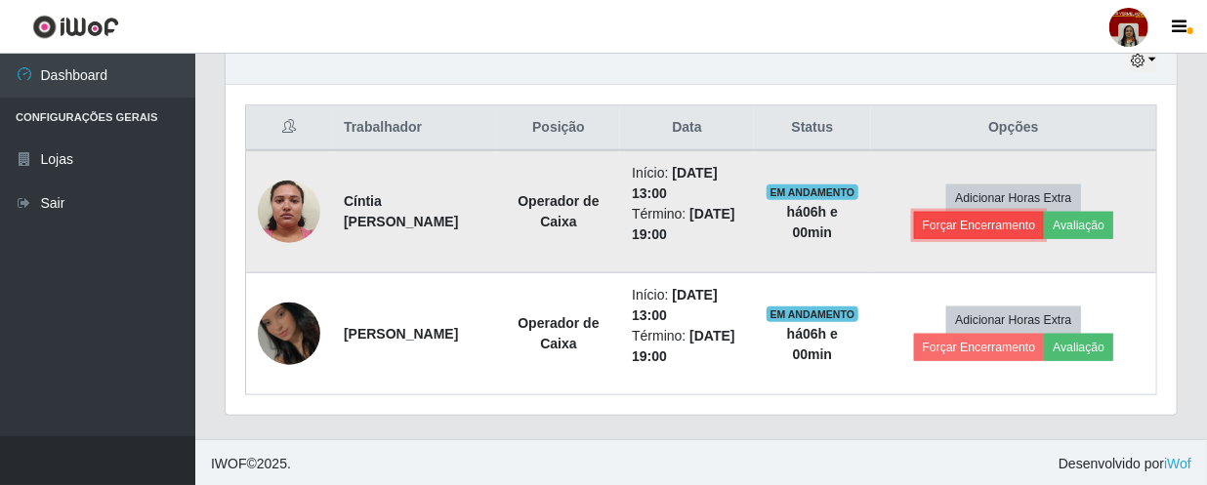
click at [1019, 220] on button "Forçar Encerramento" at bounding box center [979, 225] width 131 height 27
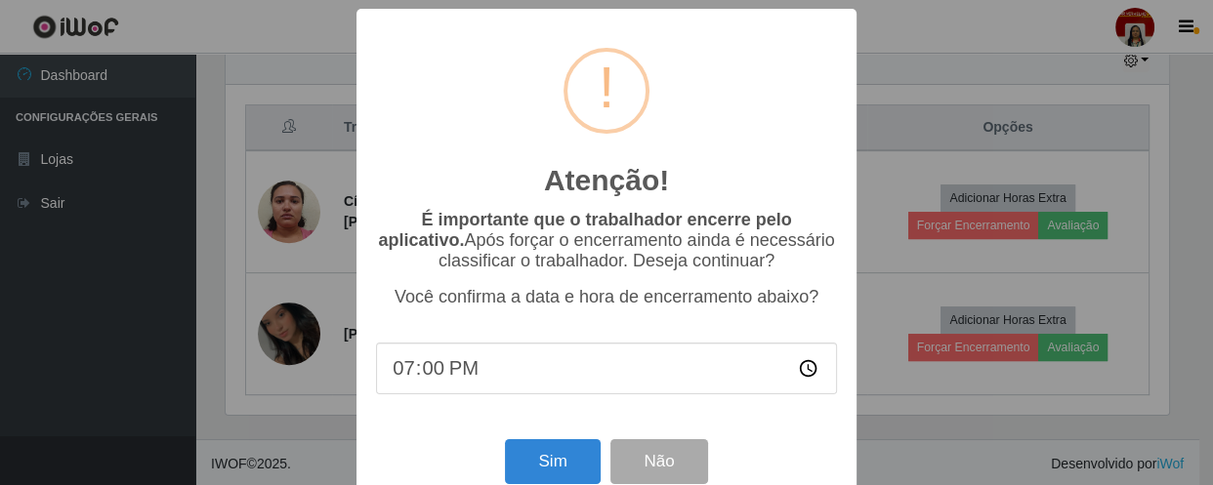
click at [557, 445] on div "Sim Não" at bounding box center [606, 461] width 461 height 56
click at [557, 450] on button "Sim" at bounding box center [552, 462] width 95 height 46
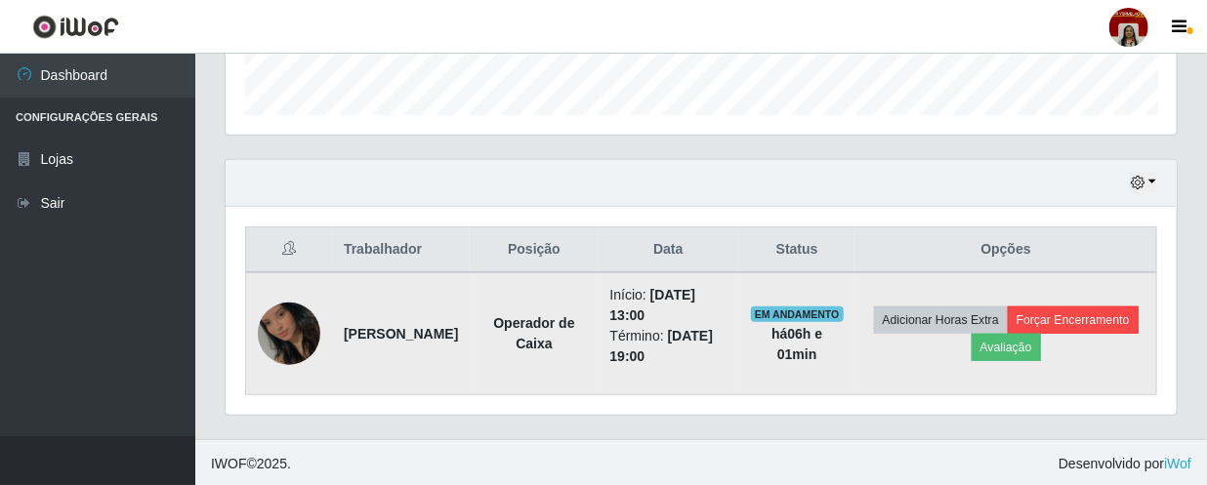
scroll to position [0, 0]
click at [1041, 341] on button "Avaliação" at bounding box center [1005, 346] width 69 height 27
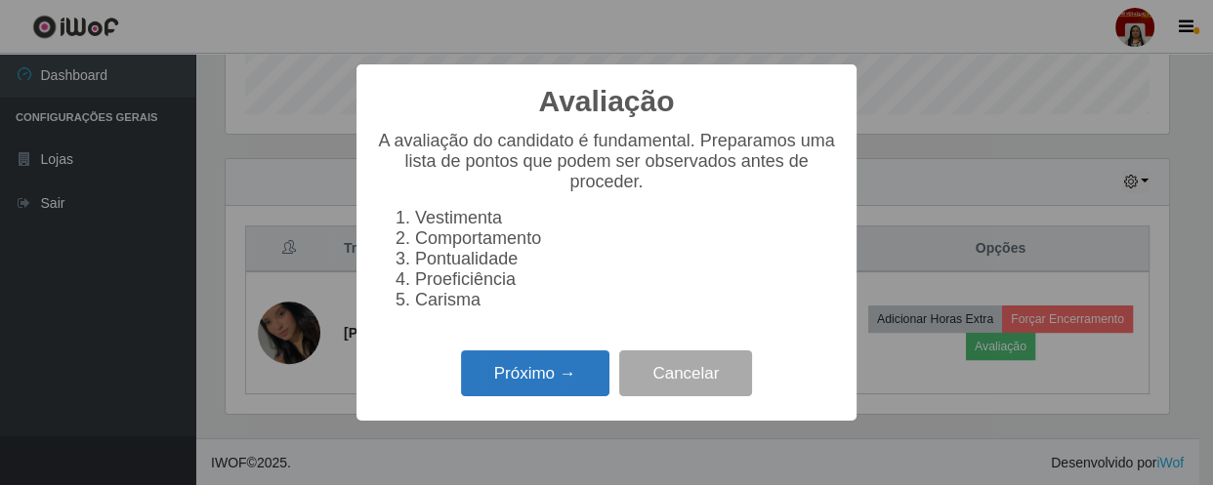
click at [576, 371] on button "Próximo →" at bounding box center [535, 374] width 148 height 46
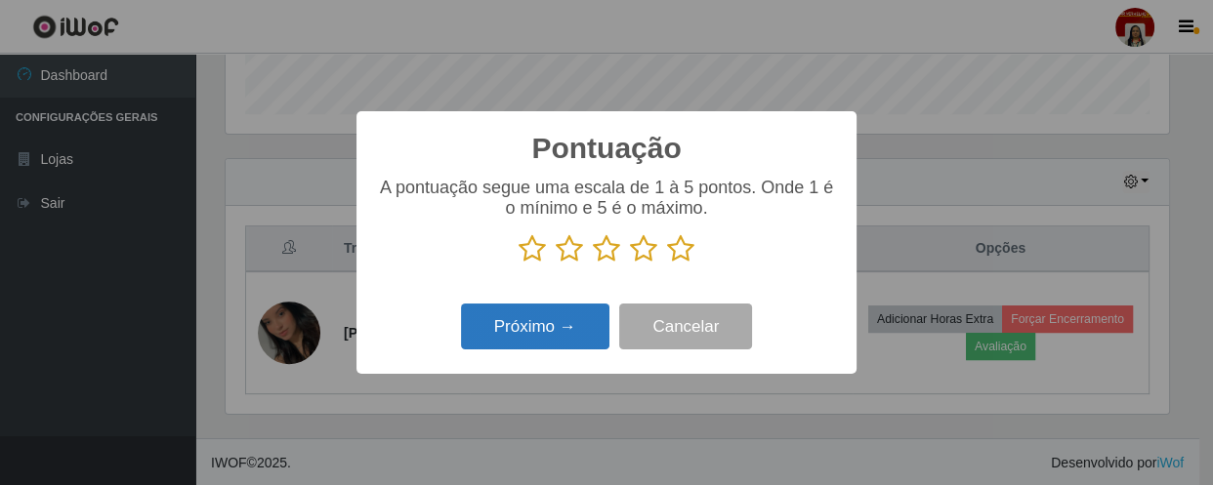
click at [576, 332] on button "Próximo →" at bounding box center [535, 327] width 148 height 46
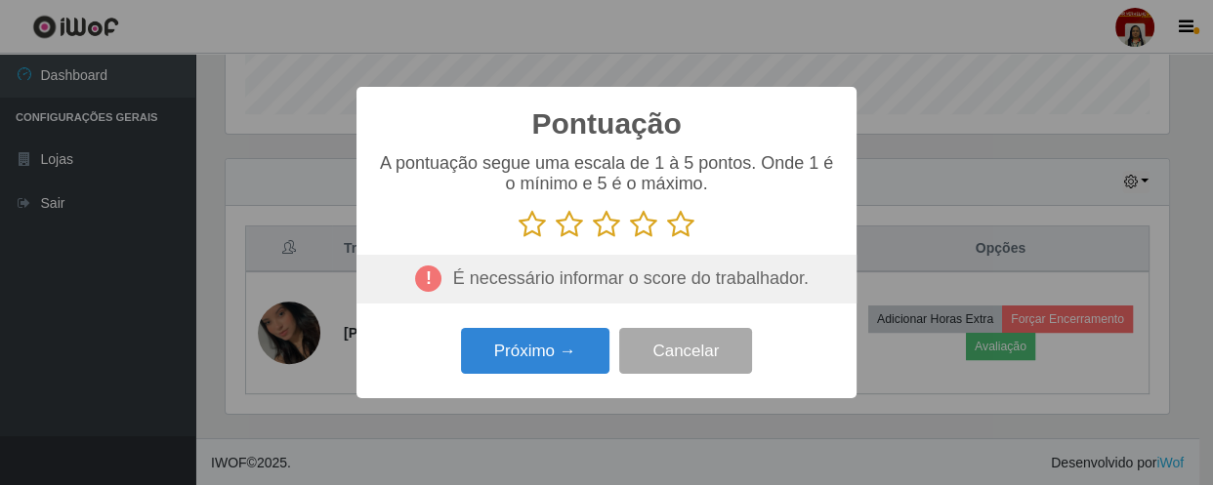
click at [680, 227] on icon at bounding box center [680, 224] width 27 height 29
click at [667, 239] on input "radio" at bounding box center [667, 239] width 0 height 0
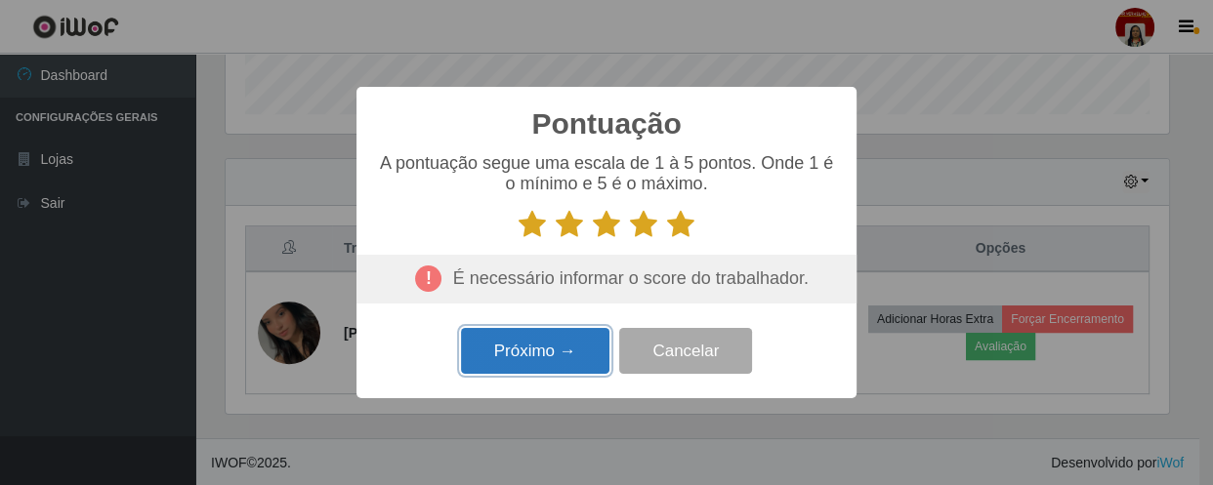
click at [538, 362] on button "Próximo →" at bounding box center [535, 351] width 148 height 46
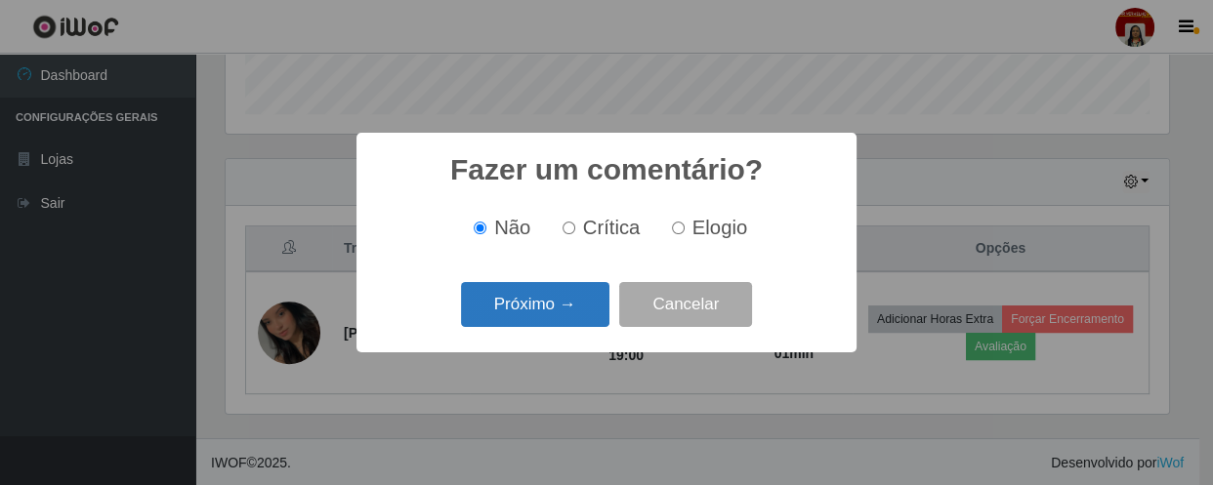
click at [565, 322] on button "Próximo →" at bounding box center [535, 305] width 148 height 46
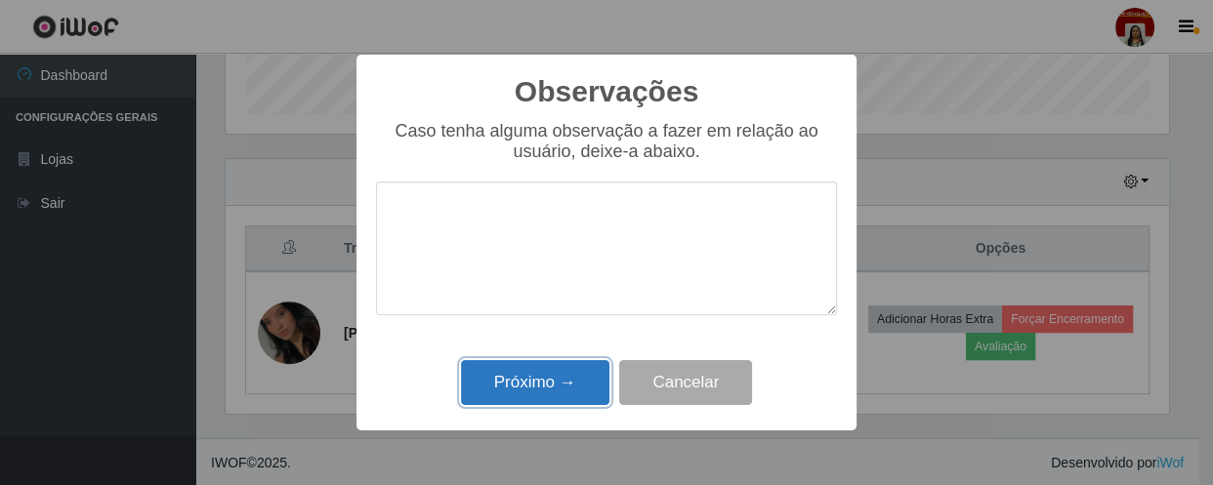
click at [606, 376] on button "Próximo →" at bounding box center [535, 383] width 148 height 46
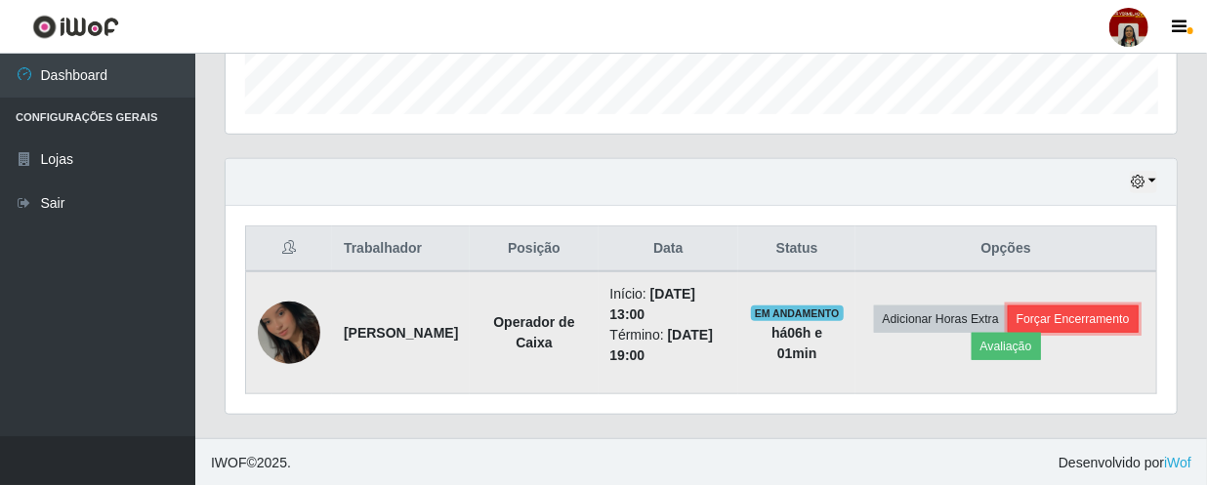
click at [1008, 333] on button "Forçar Encerramento" at bounding box center [1073, 319] width 131 height 27
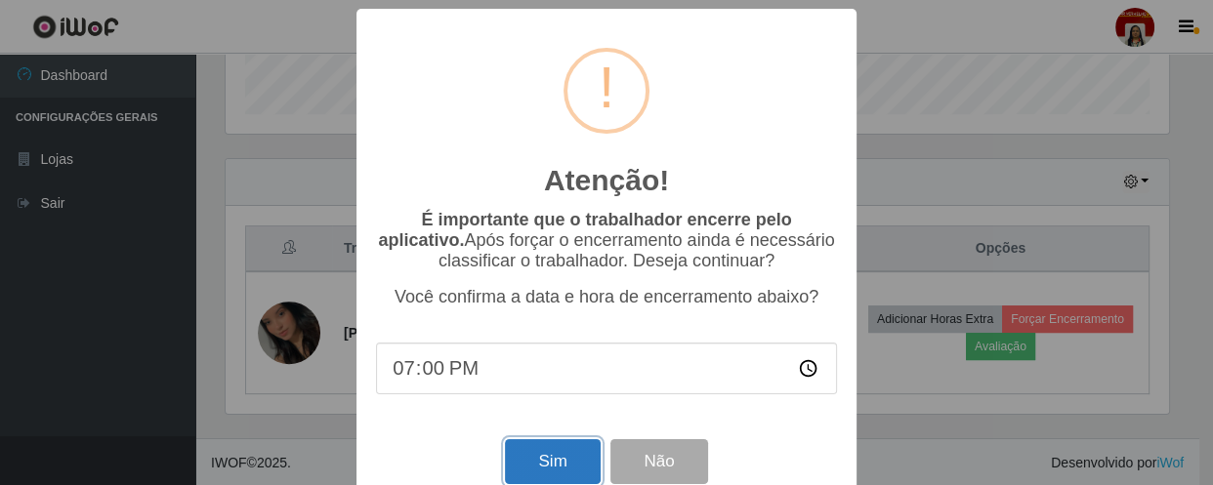
click at [553, 466] on button "Sim" at bounding box center [552, 462] width 95 height 46
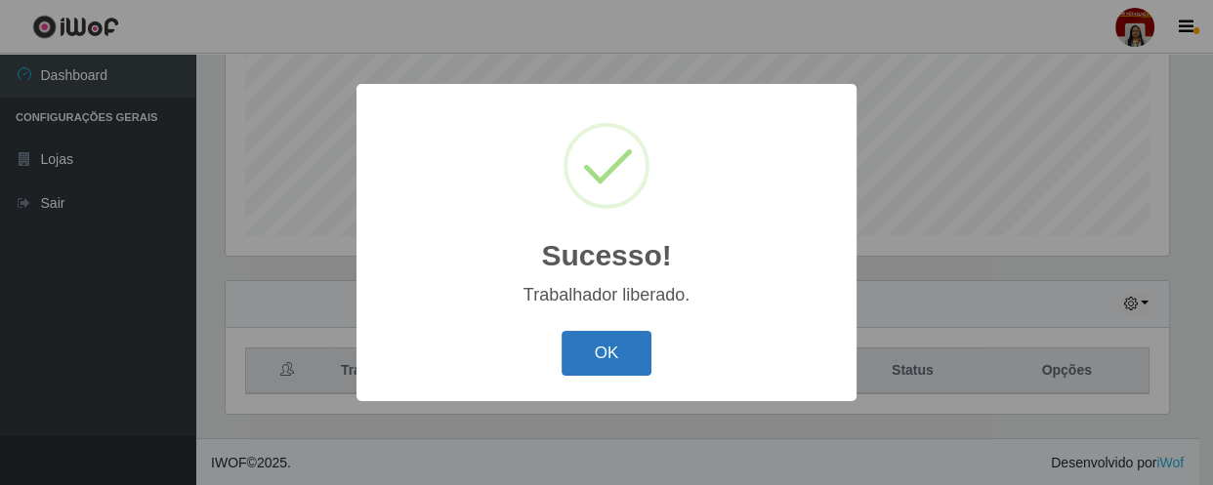
click at [625, 343] on button "OK" at bounding box center [606, 354] width 91 height 46
